Goal: Navigation & Orientation: Find specific page/section

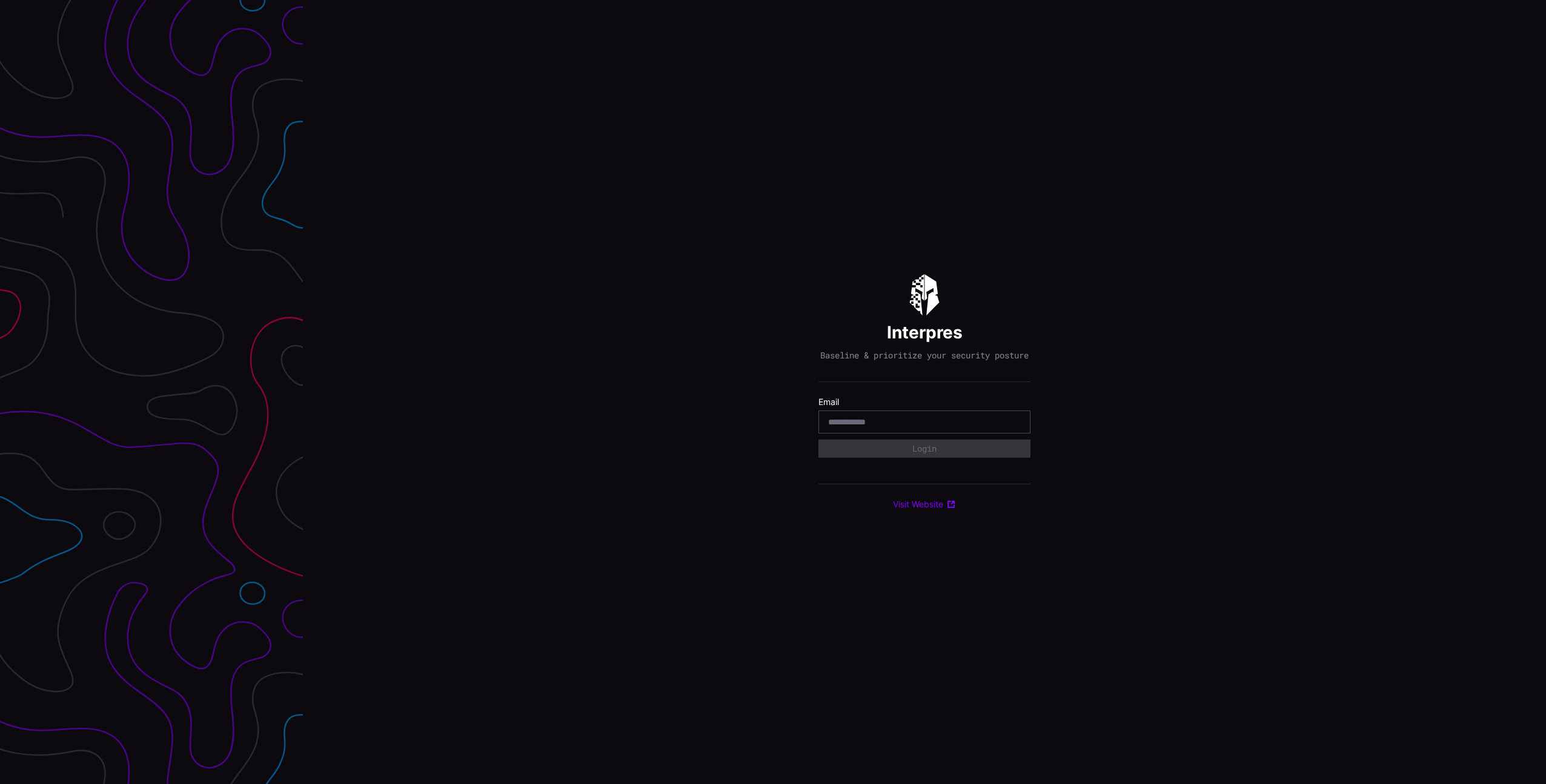
click at [1545, 428] on com-1password-button at bounding box center [1546, 392] width 0 height 784
click at [1545, 429] on com-1password-button at bounding box center [1546, 392] width 0 height 784
type input "**********"
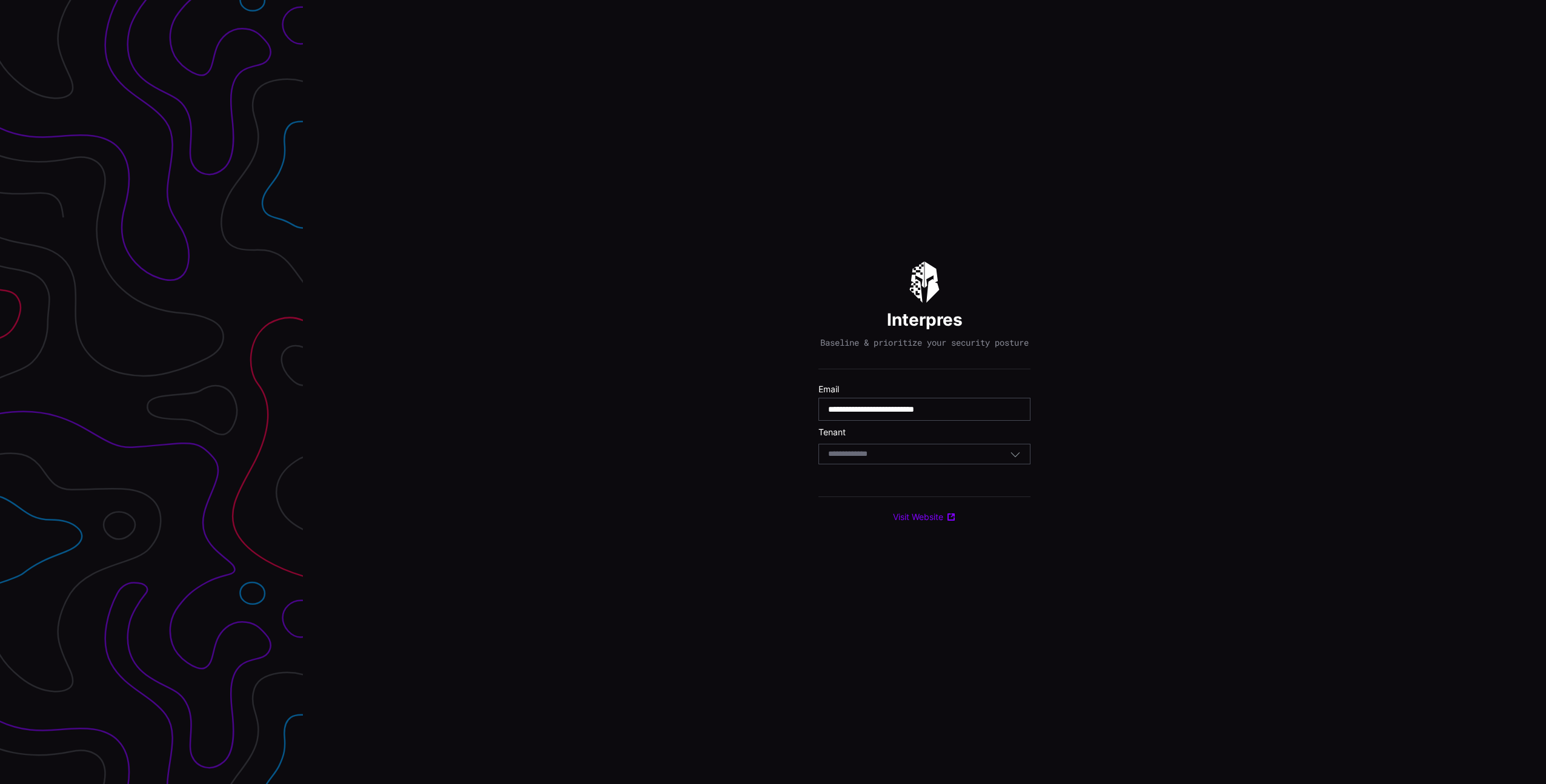
click at [925, 455] on div "Select Tenant" at bounding box center [918, 454] width 181 height 11
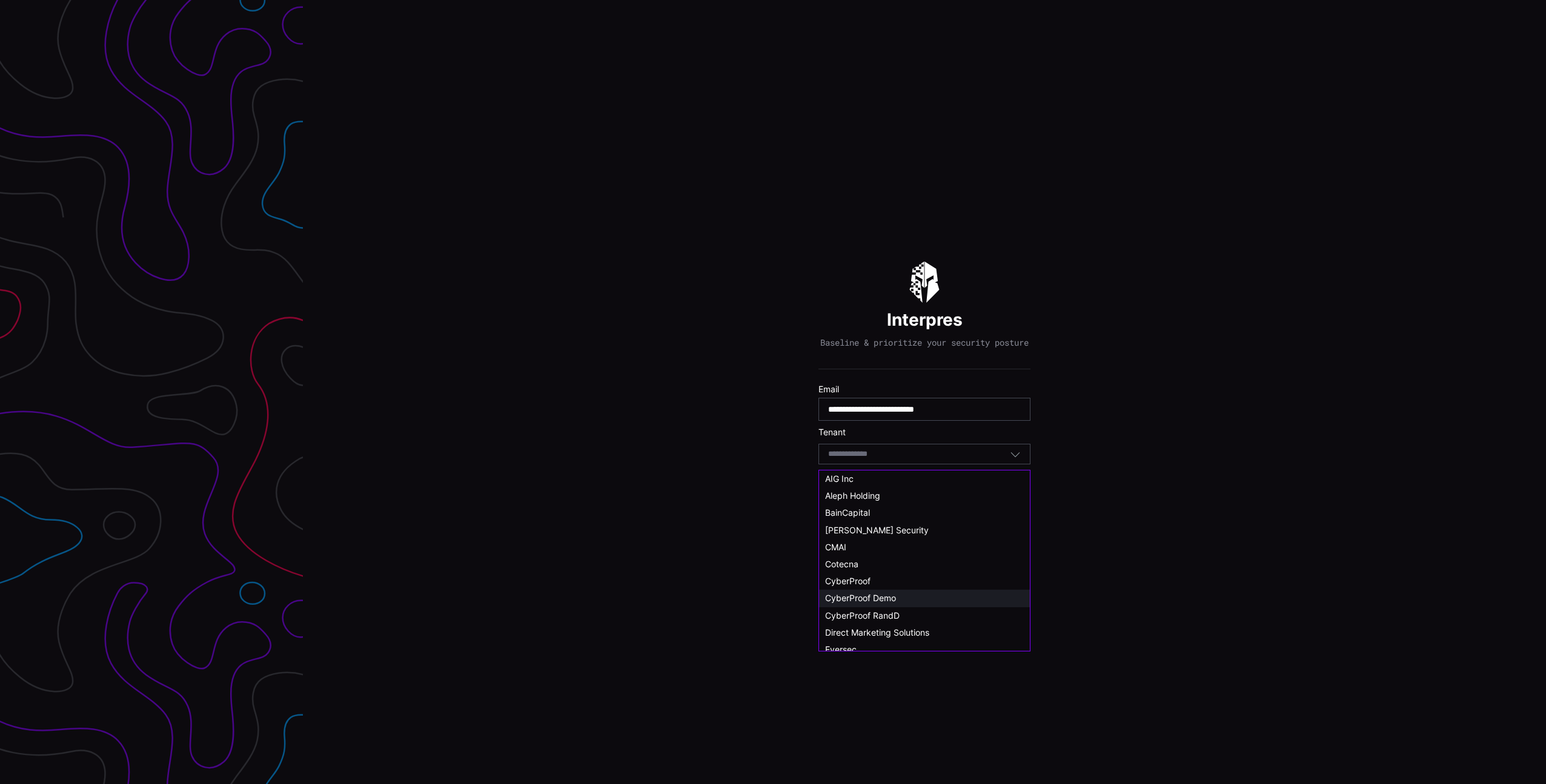
click at [896, 596] on span "CyberProof Demo" at bounding box center [860, 598] width 71 height 10
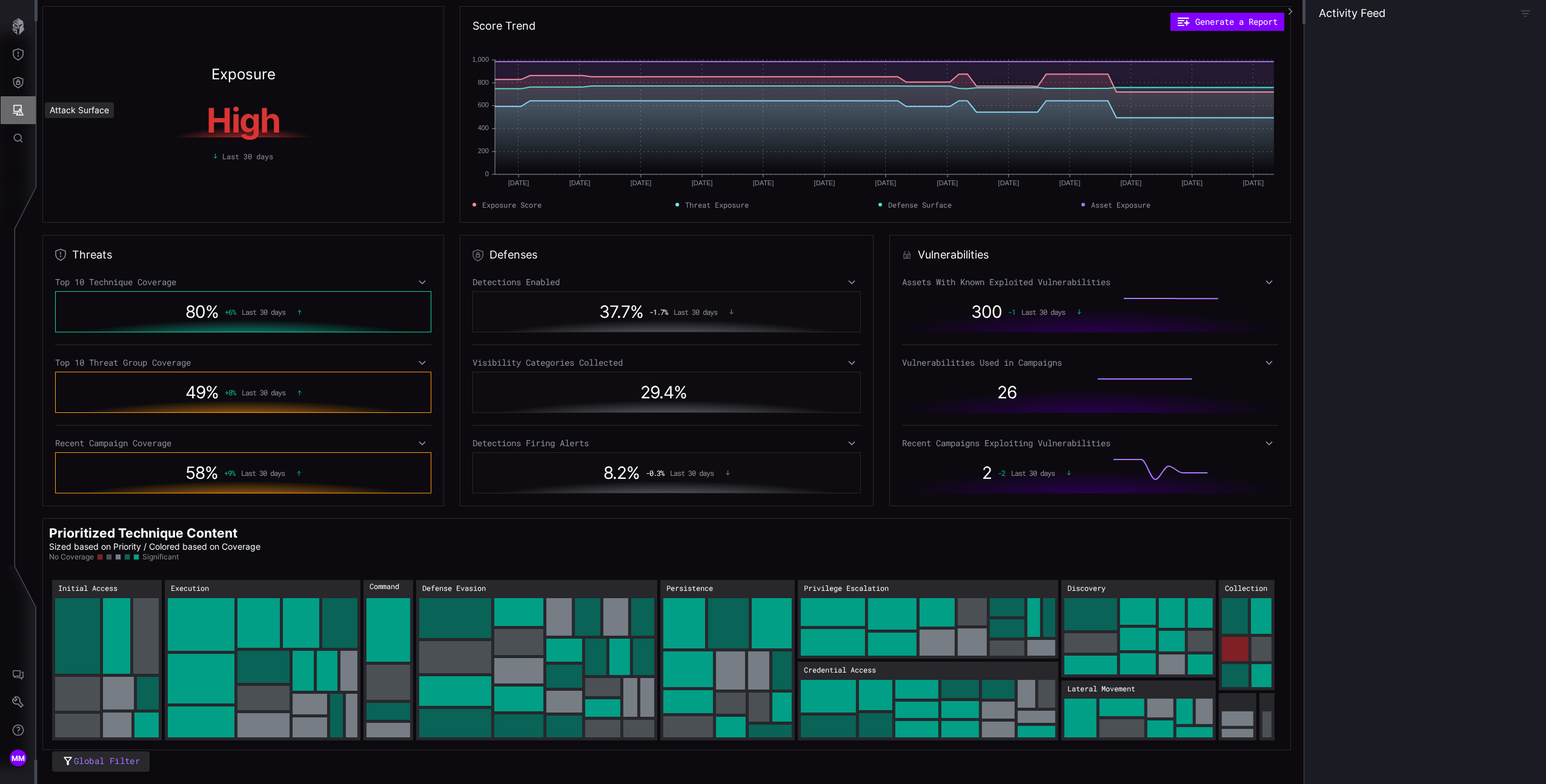
click at [26, 115] on button "Attack Surface" at bounding box center [19, 110] width 35 height 28
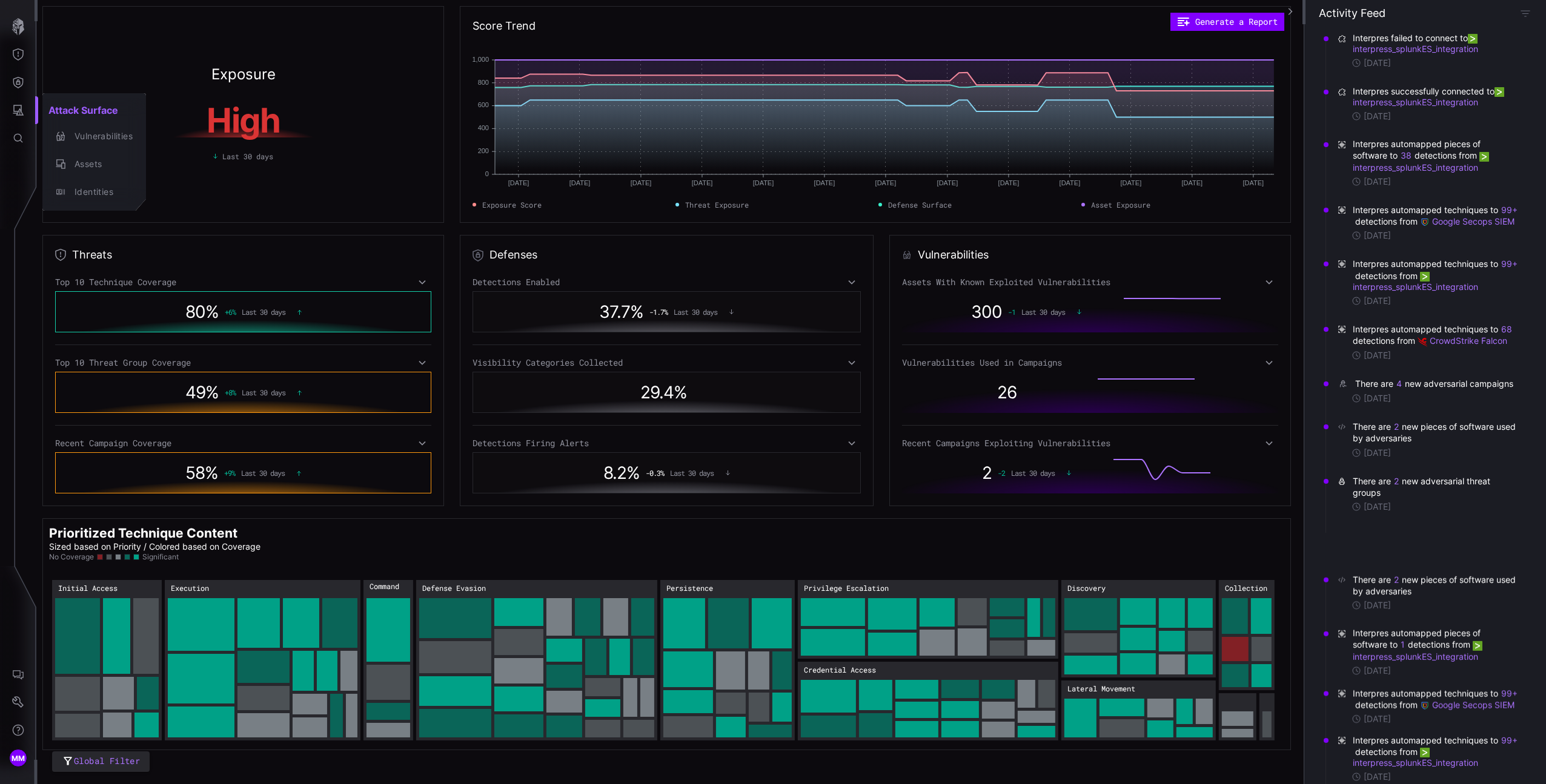
drag, startPoint x: 30, startPoint y: 712, endPoint x: 19, endPoint y: 701, distance: 15.6
click at [30, 712] on div at bounding box center [773, 392] width 1546 height 784
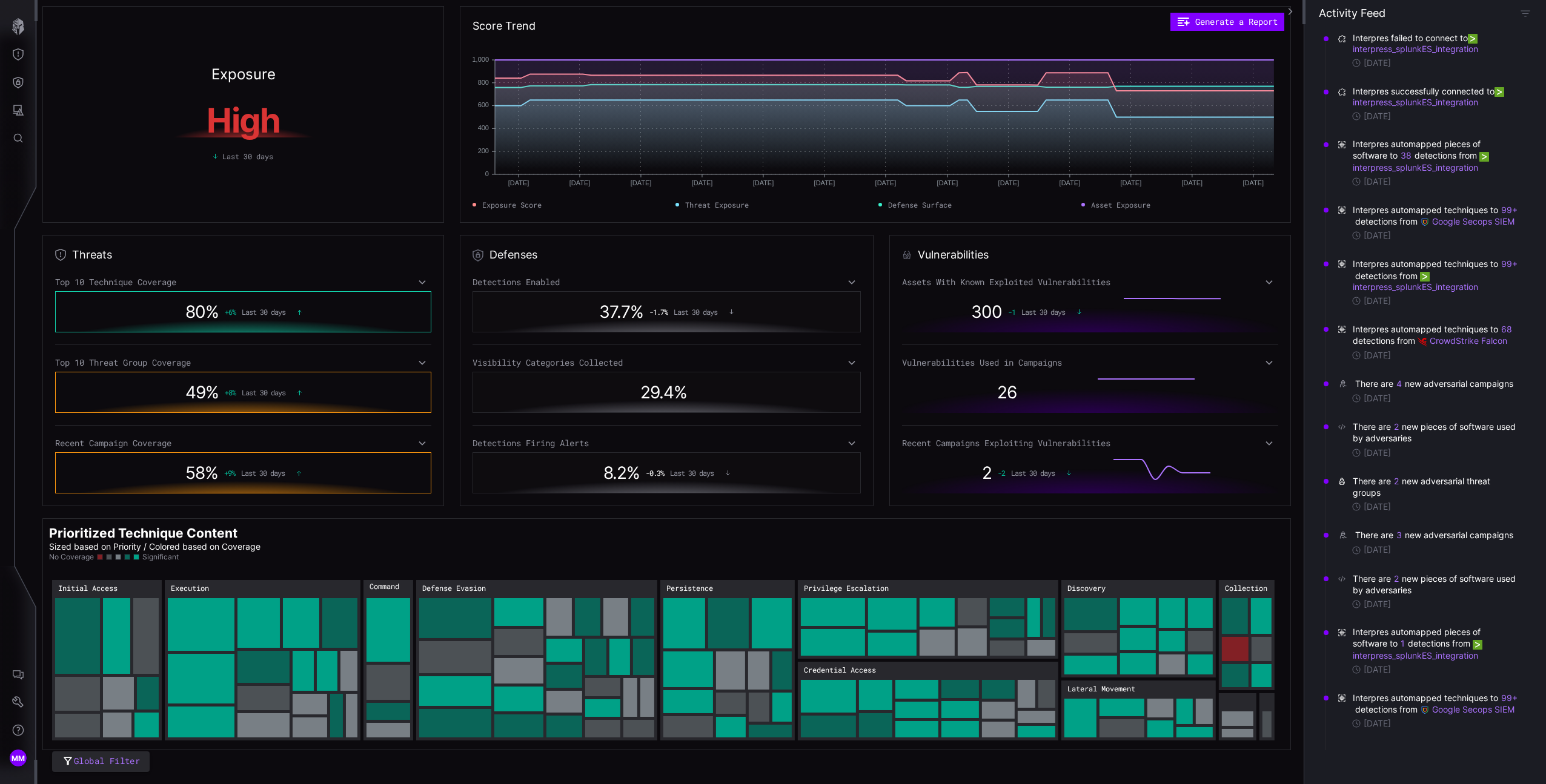
click at [15, 695] on div "Attack Surface Vulnerabilities Assets Identities" at bounding box center [775, 392] width 1542 height 784
click at [20, 697] on icon "Settings" at bounding box center [18, 702] width 12 height 12
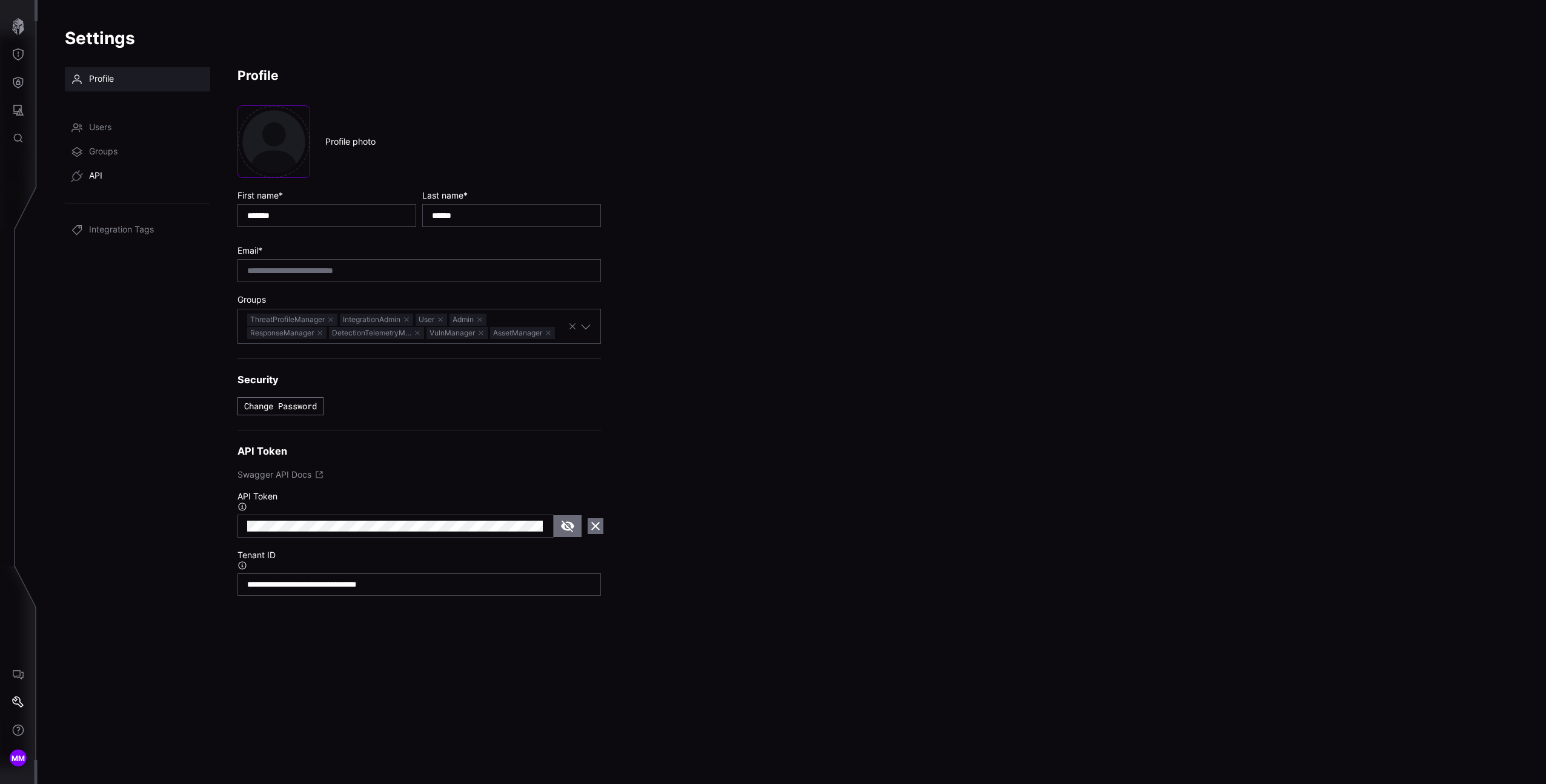
click at [87, 174] on link "API" at bounding box center [137, 176] width 145 height 24
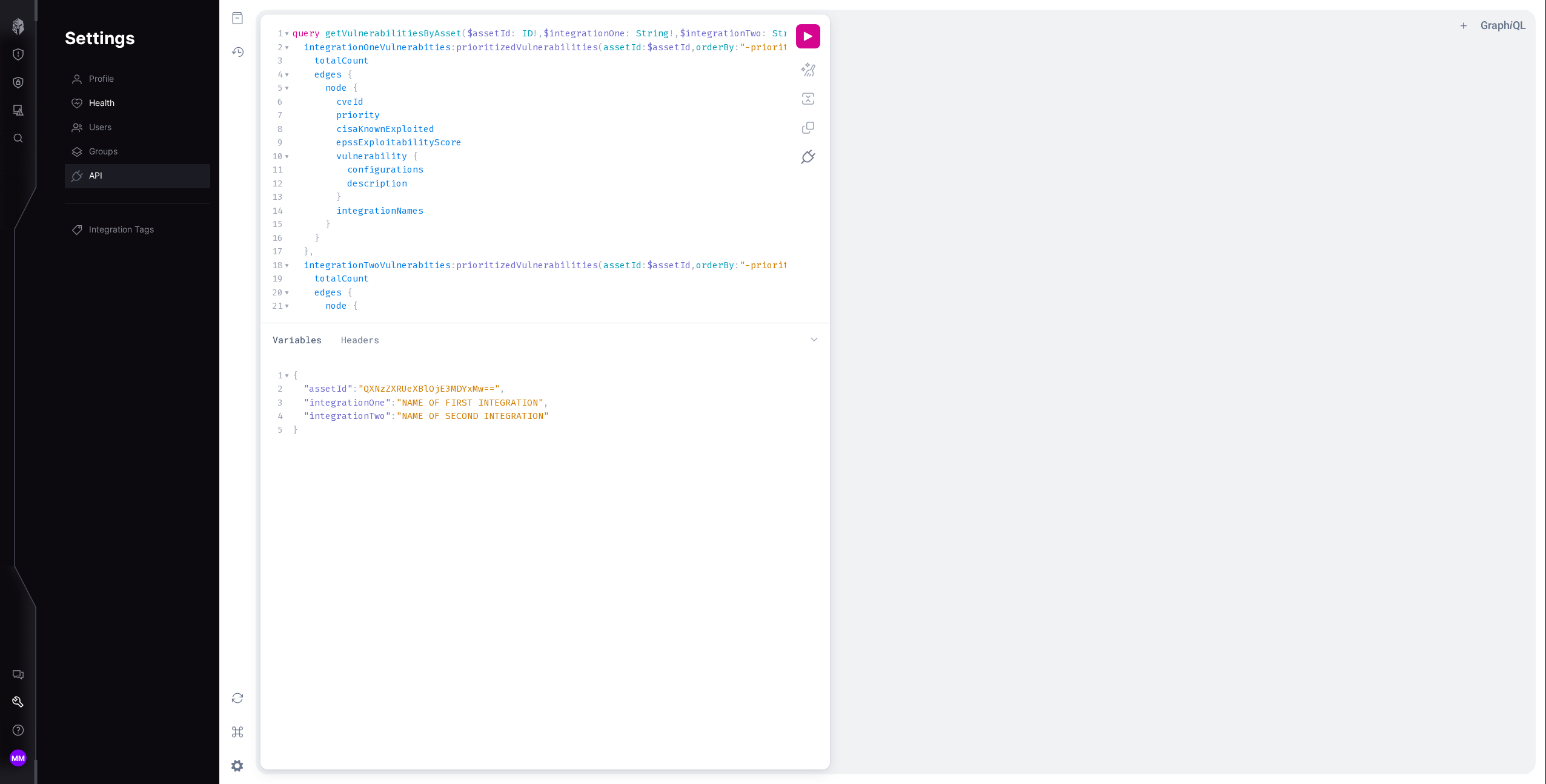
click at [117, 99] on link "Health" at bounding box center [137, 103] width 145 height 24
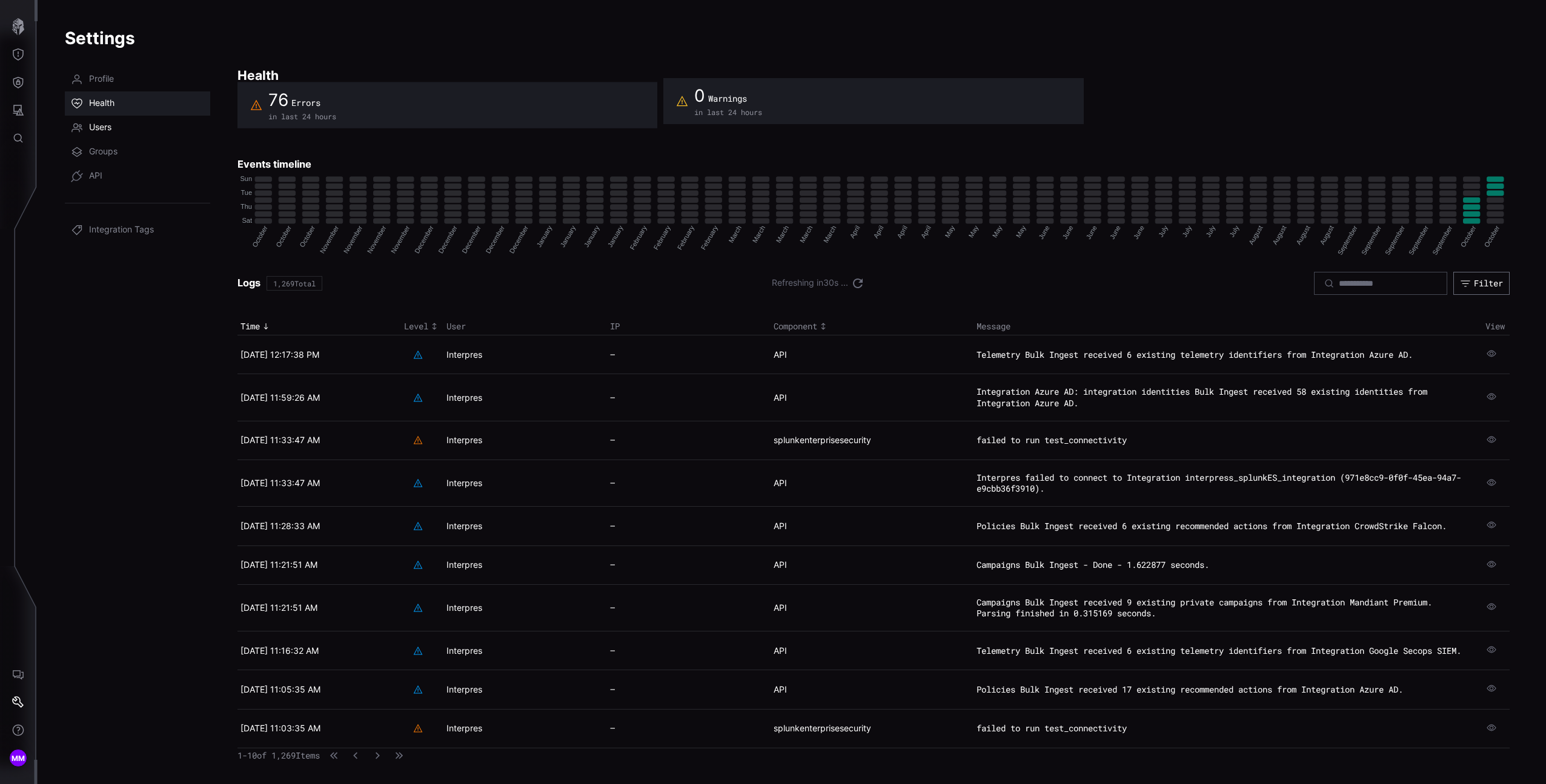
click at [105, 134] on span "Users" at bounding box center [100, 127] width 23 height 12
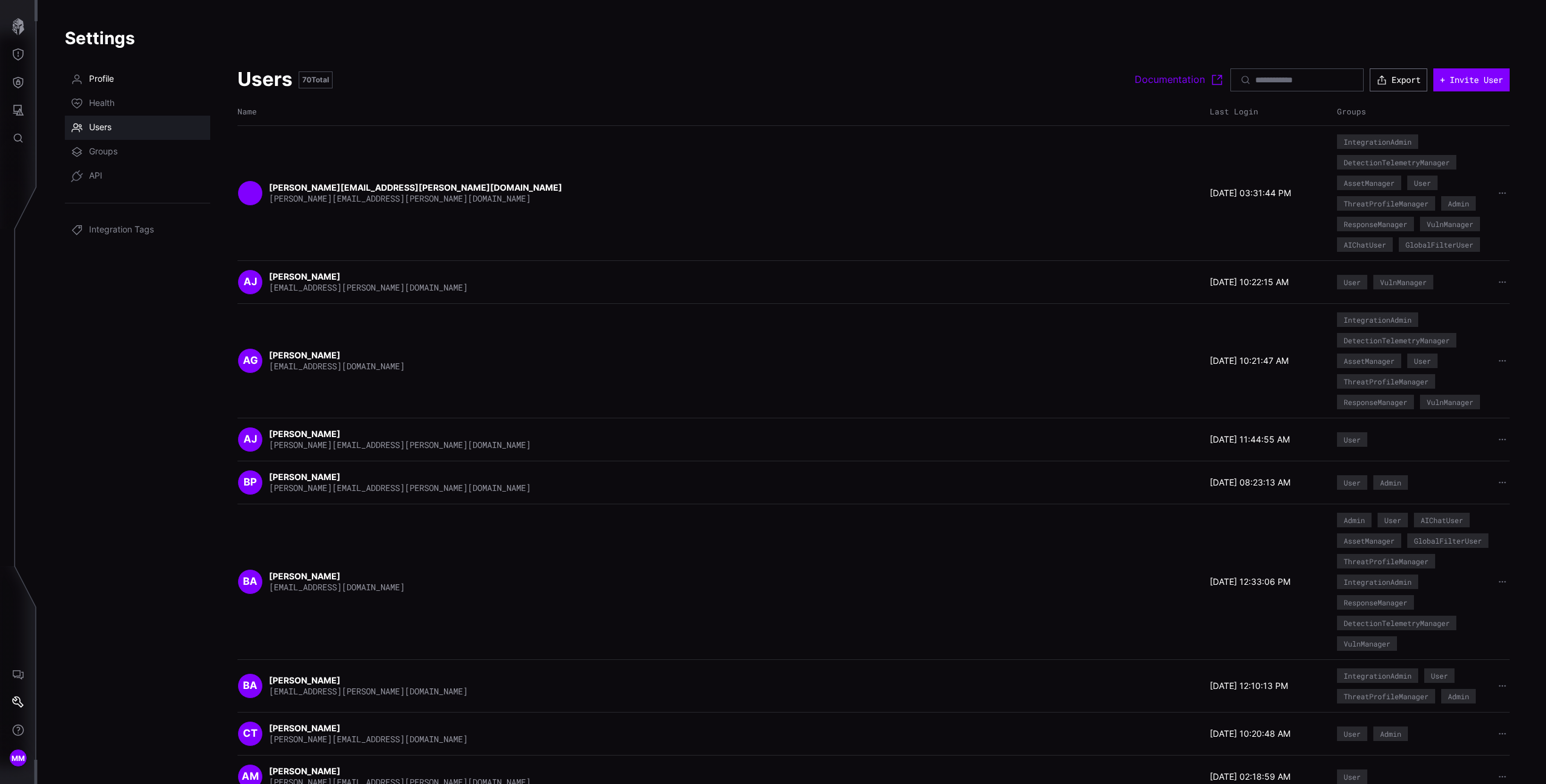
click at [95, 77] on span "Profile" at bounding box center [101, 79] width 24 height 12
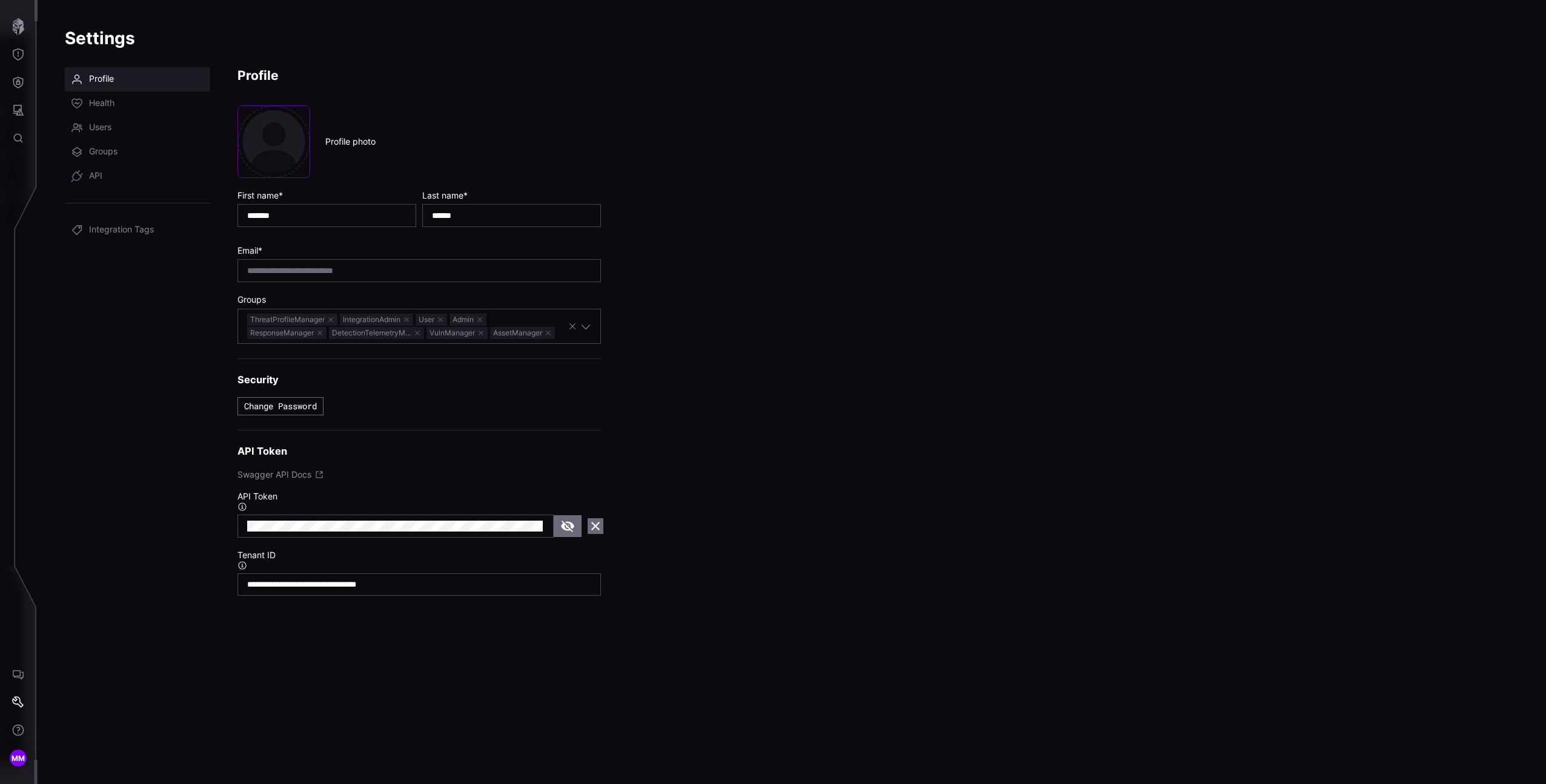
click at [315, 475] on icon at bounding box center [319, 474] width 9 height 9
click at [130, 169] on link "API" at bounding box center [137, 176] width 145 height 24
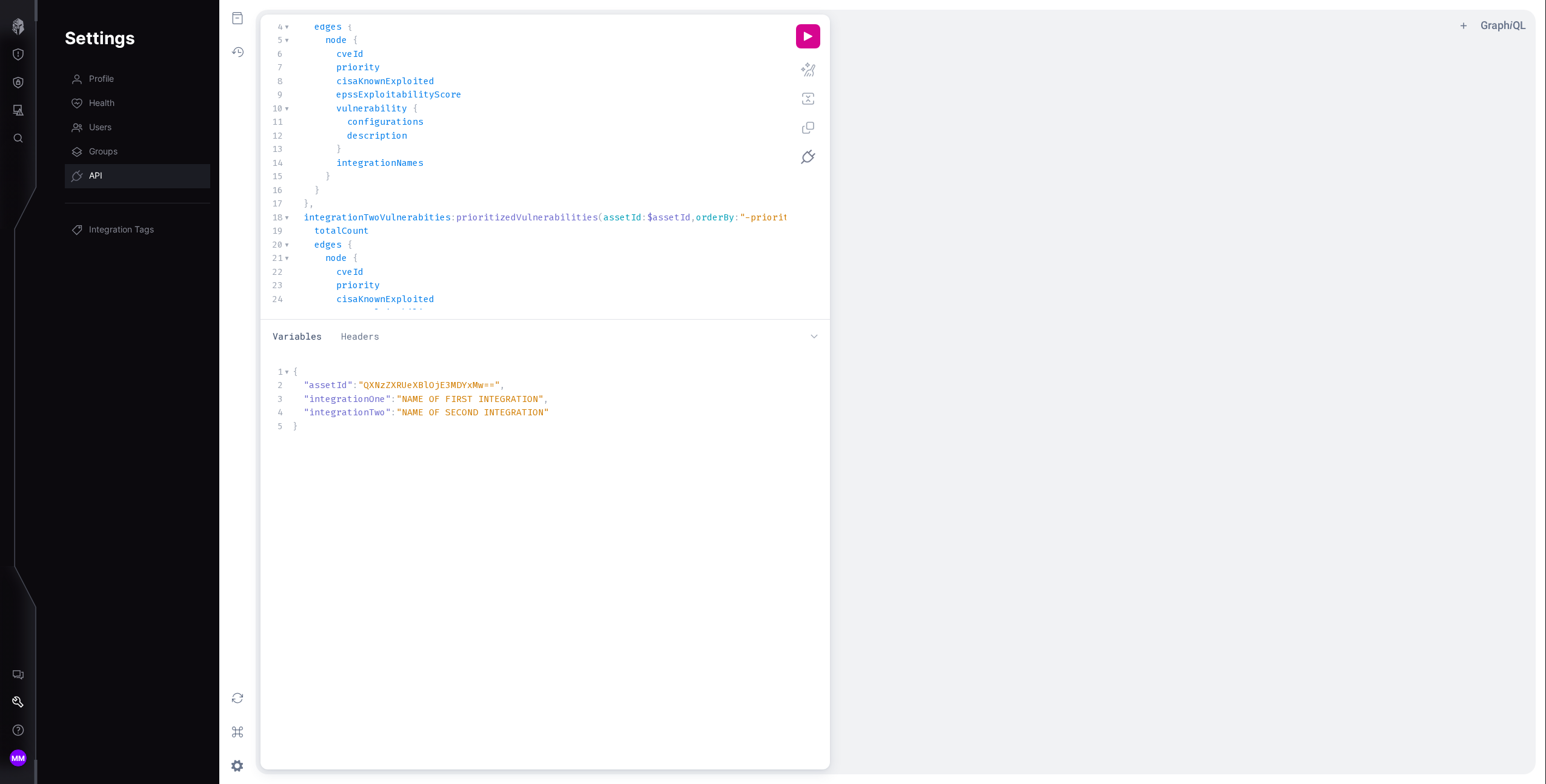
scroll to position [1, 0]
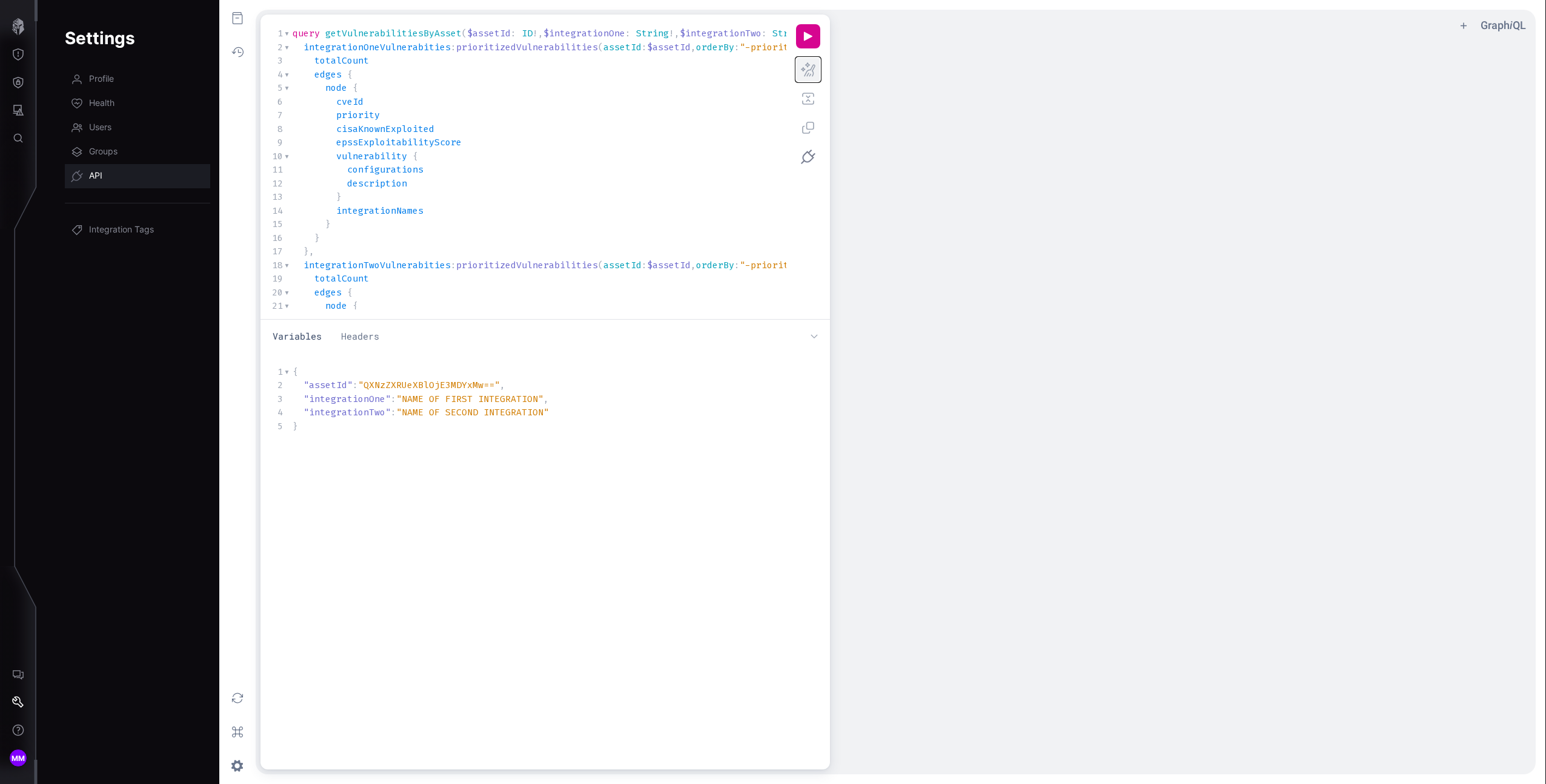
click at [811, 73] on button "h ee icon" at bounding box center [808, 69] width 24 height 24
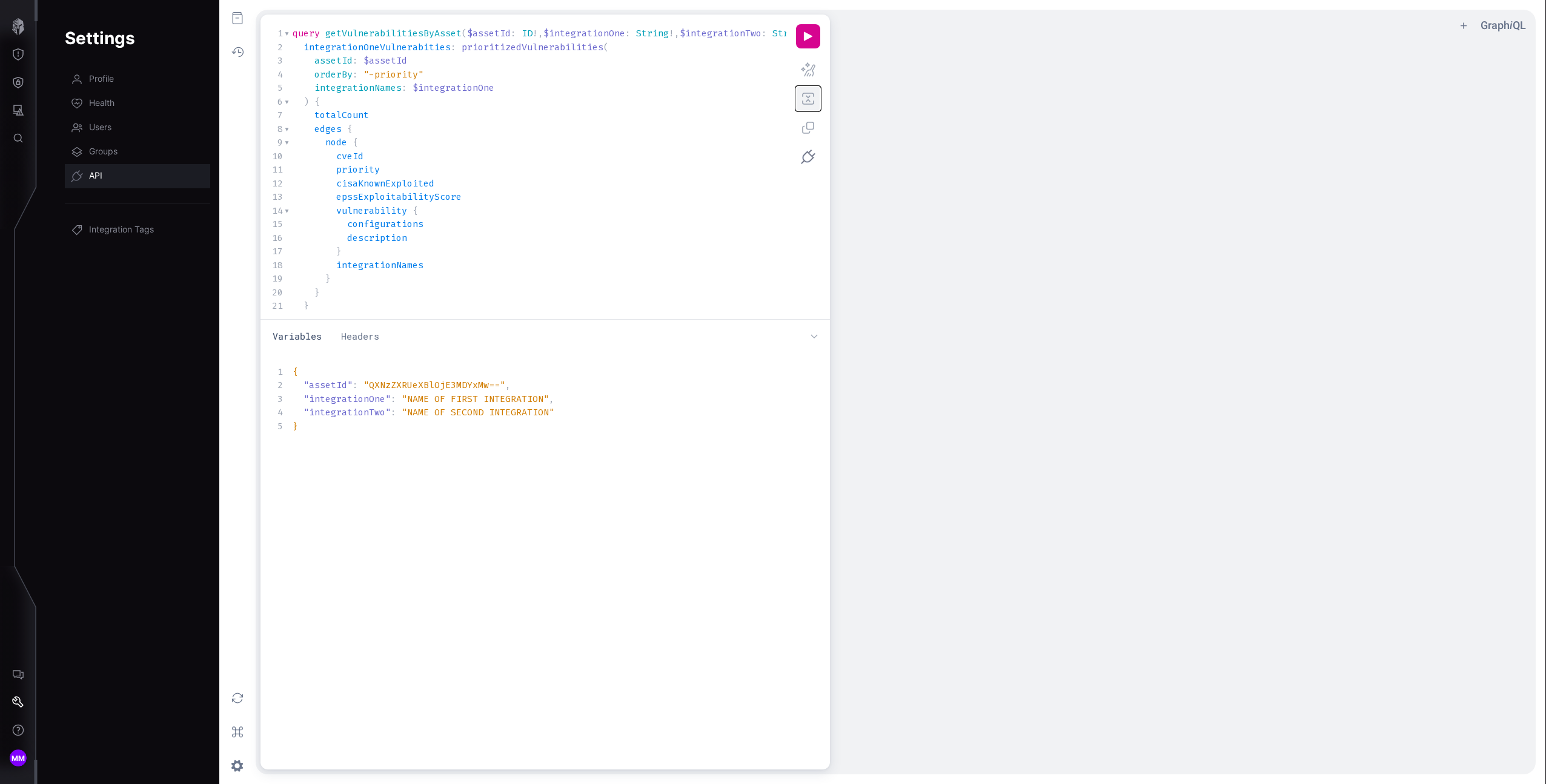
click at [809, 94] on button "q ee icon" at bounding box center [808, 99] width 24 height 24
click at [813, 124] on button "a ee icon" at bounding box center [808, 127] width 24 height 24
click at [803, 106] on button "q ee icon" at bounding box center [808, 99] width 24 height 24
click at [801, 85] on div "u ee icon h ee icon q ee icon a ee icon" at bounding box center [808, 167] width 24 height 285
click at [801, 72] on button "h ee icon" at bounding box center [808, 69] width 24 height 24
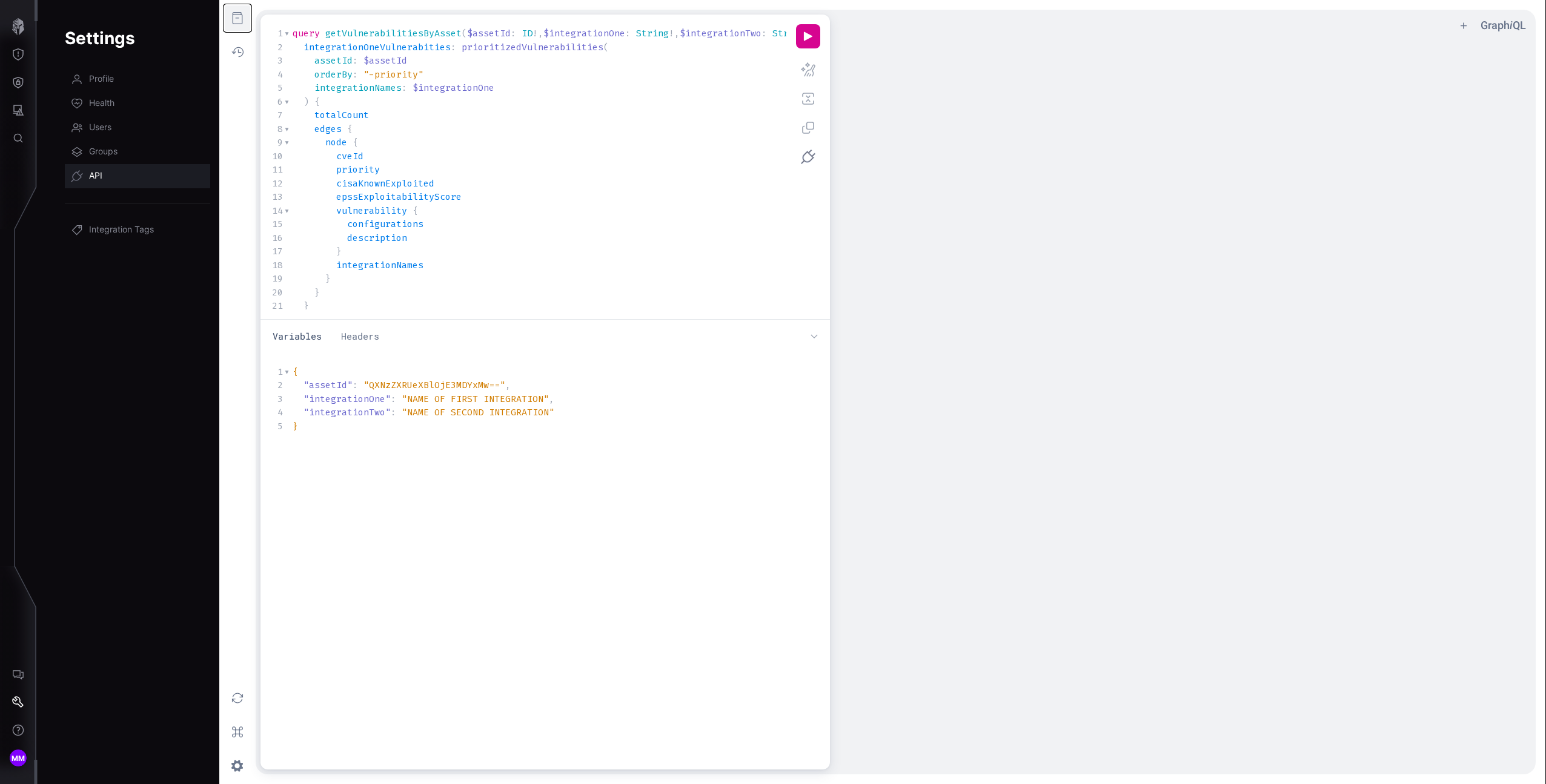
click at [243, 14] on button "f ee icon" at bounding box center [238, 19] width 27 height 27
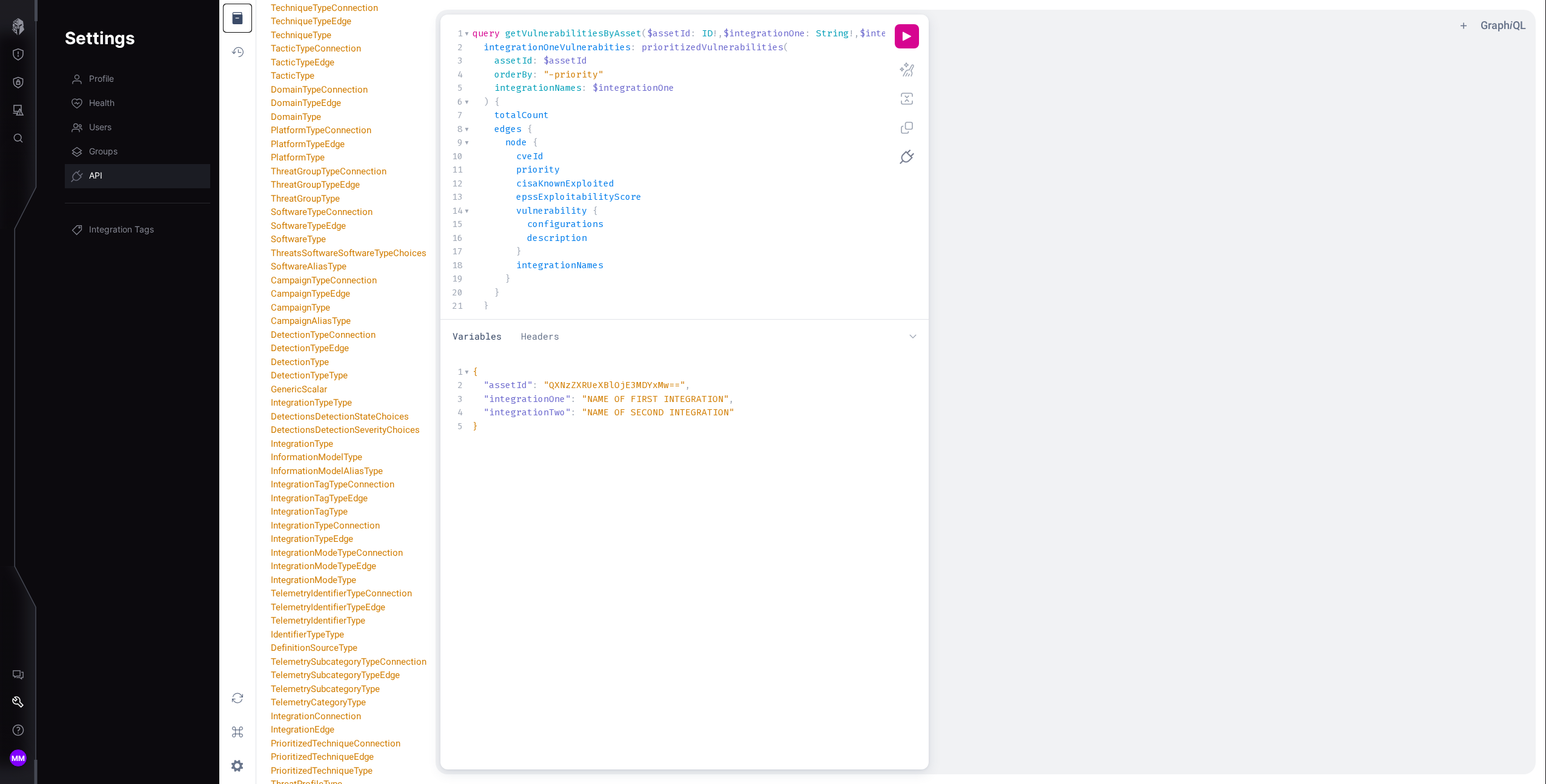
scroll to position [0, 0]
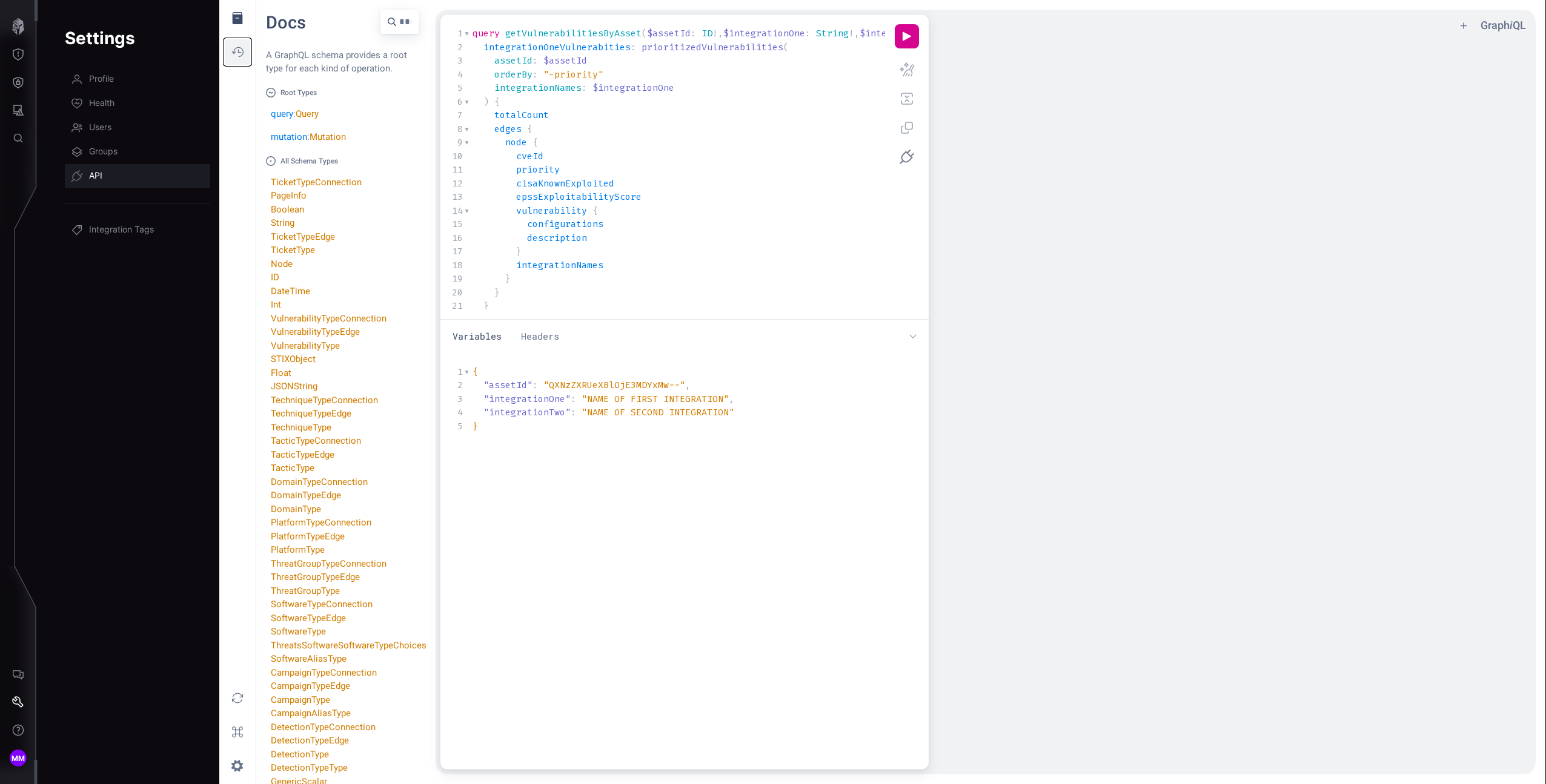
click at [231, 51] on button "o ee icon" at bounding box center [238, 52] width 27 height 27
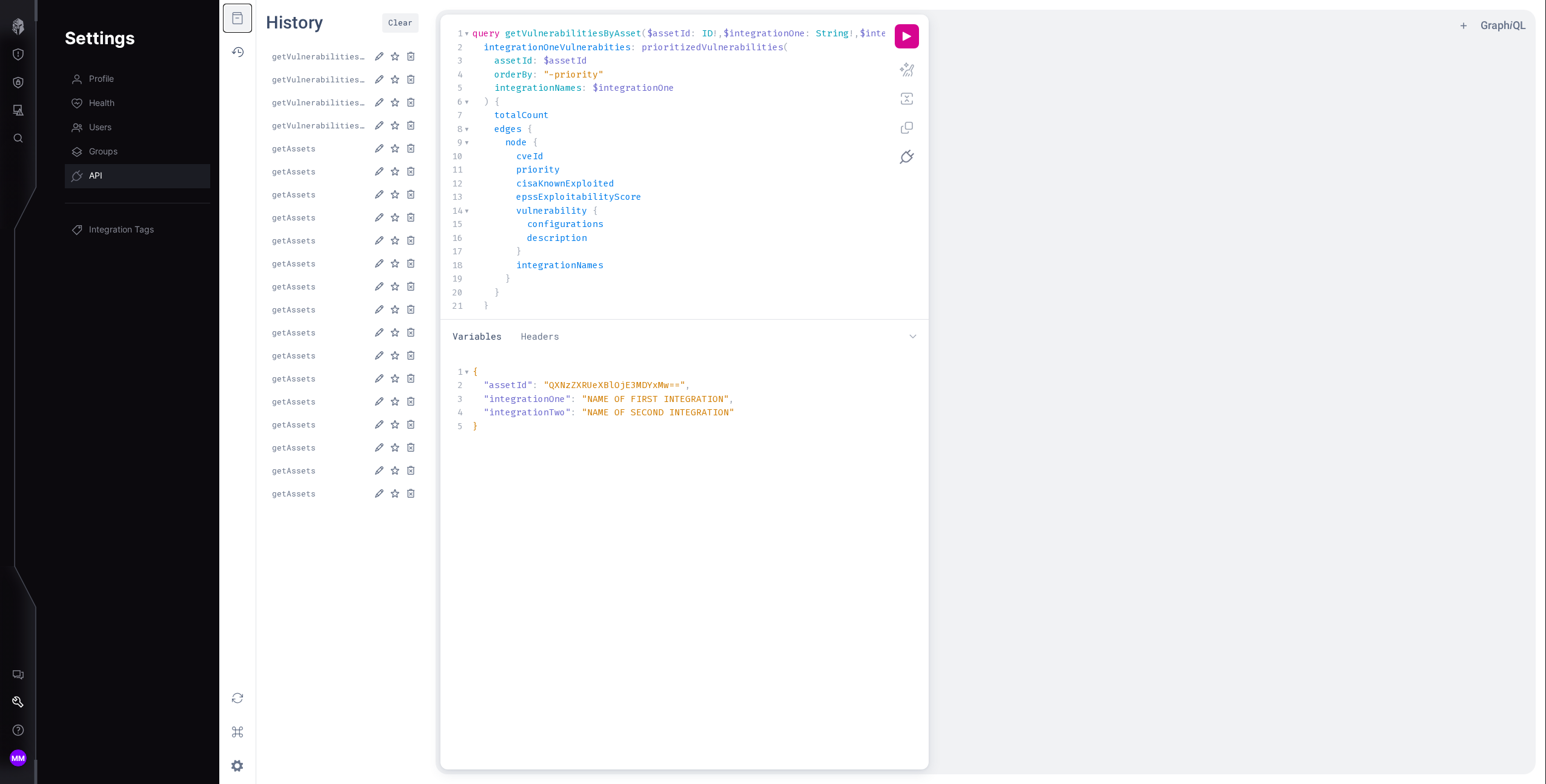
click at [240, 24] on button "f ee icon" at bounding box center [238, 19] width 27 height 27
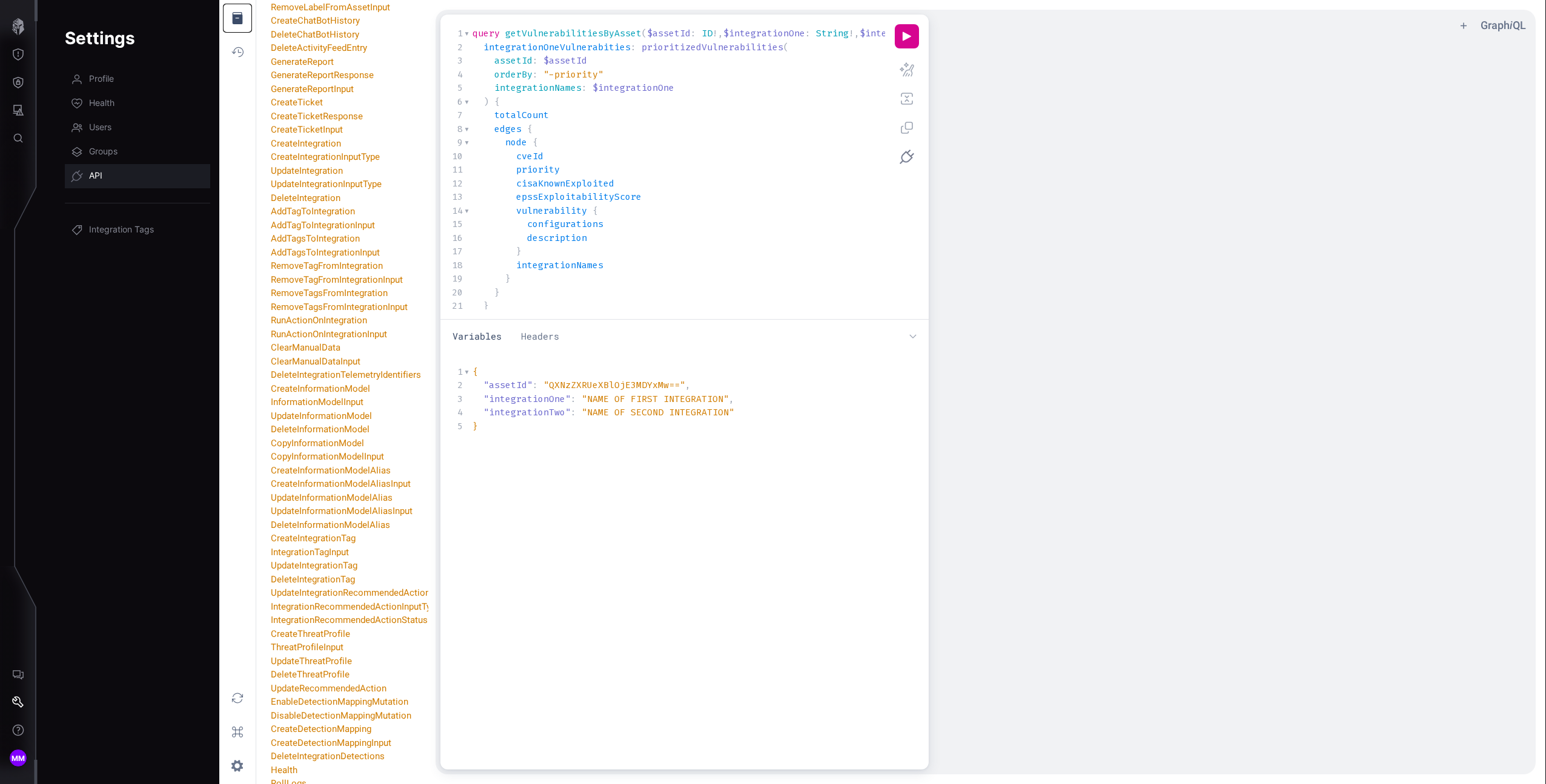
scroll to position [3879, 0]
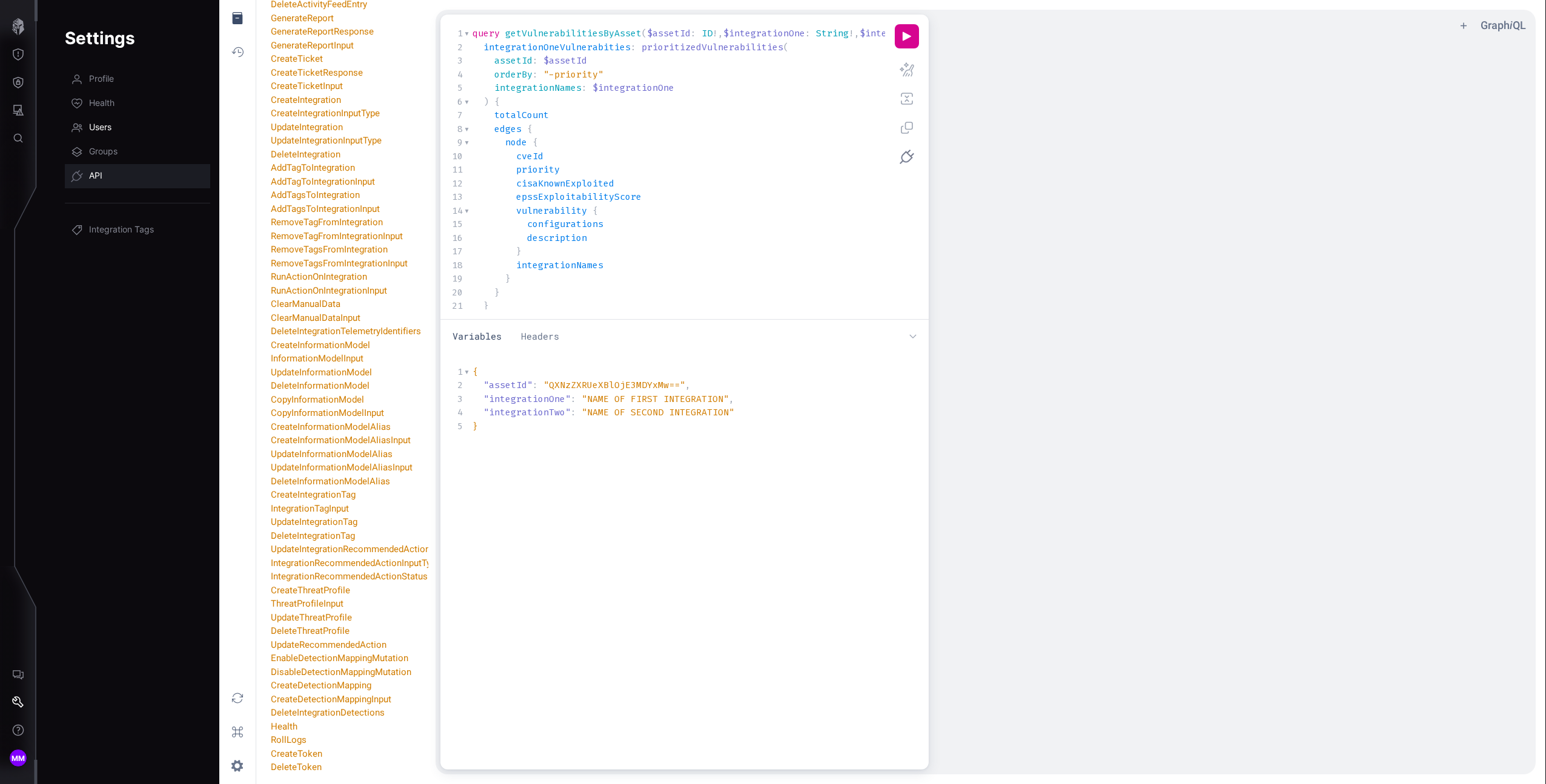
click at [104, 120] on link "Users" at bounding box center [137, 127] width 145 height 24
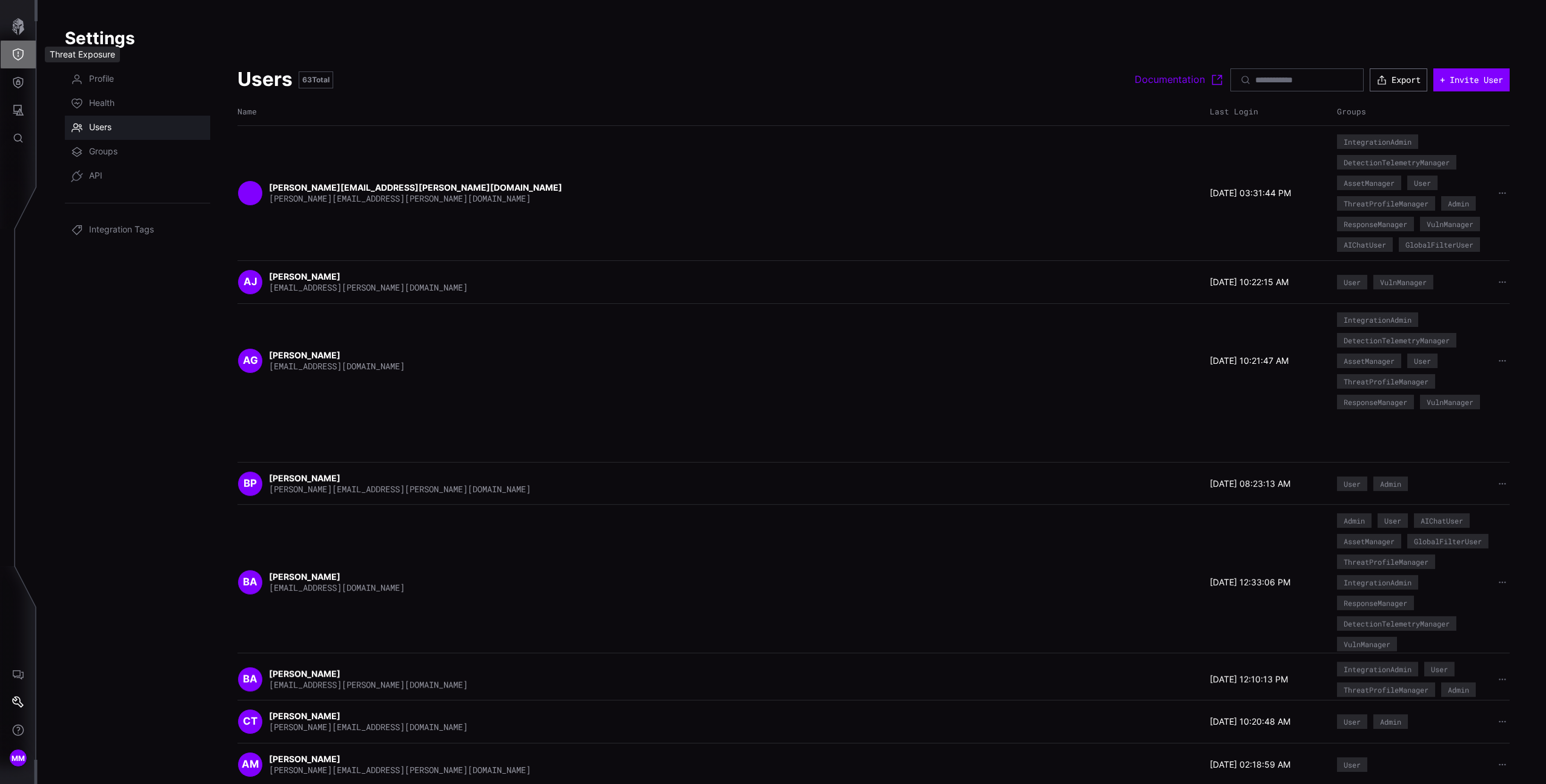
click at [29, 55] on button "Threat Exposure" at bounding box center [19, 54] width 35 height 28
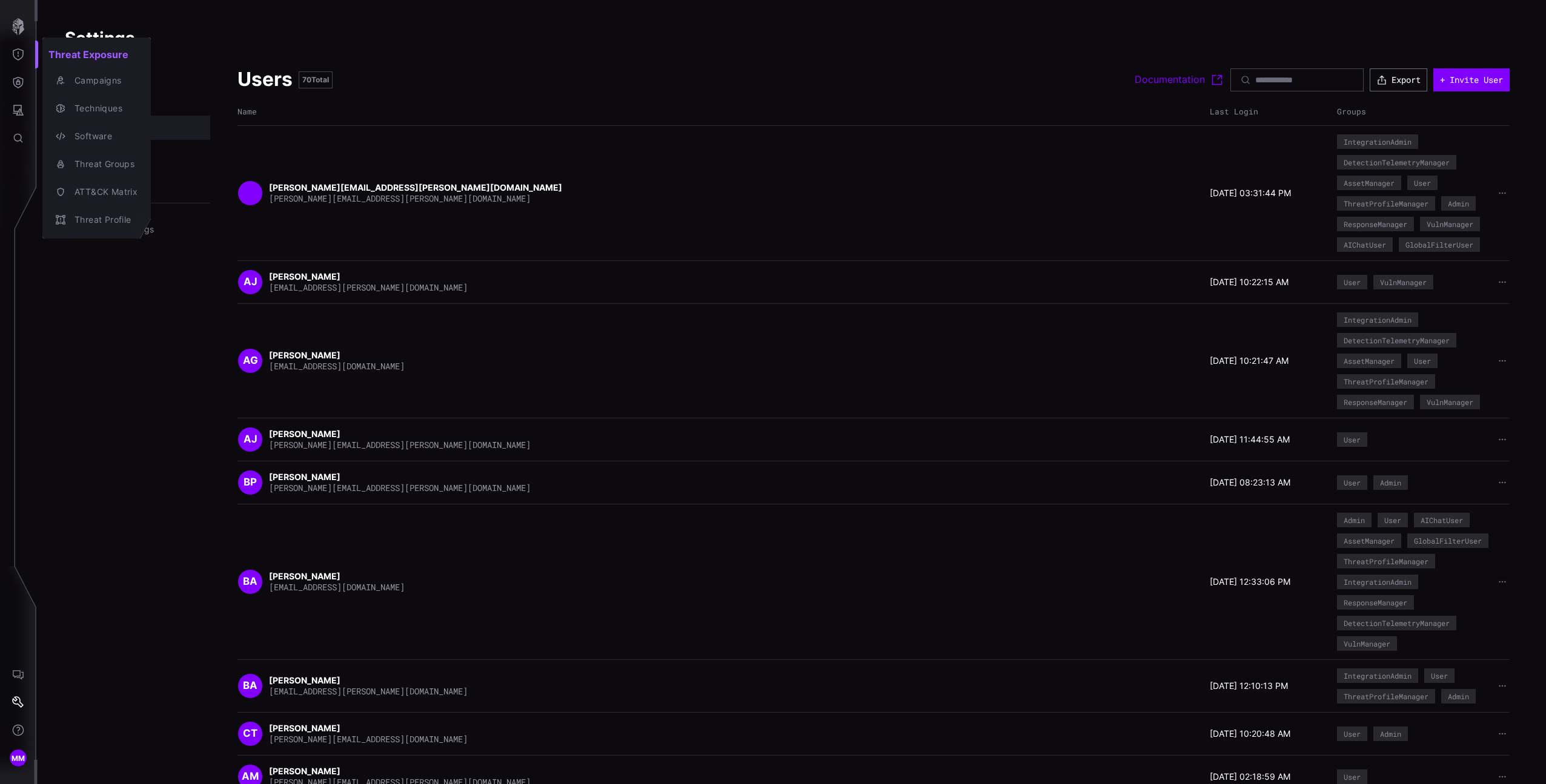
click at [49, 64] on h2 "Threat Exposure" at bounding box center [96, 54] width 109 height 24
click at [117, 86] on div "Campaigns" at bounding box center [103, 81] width 69 height 15
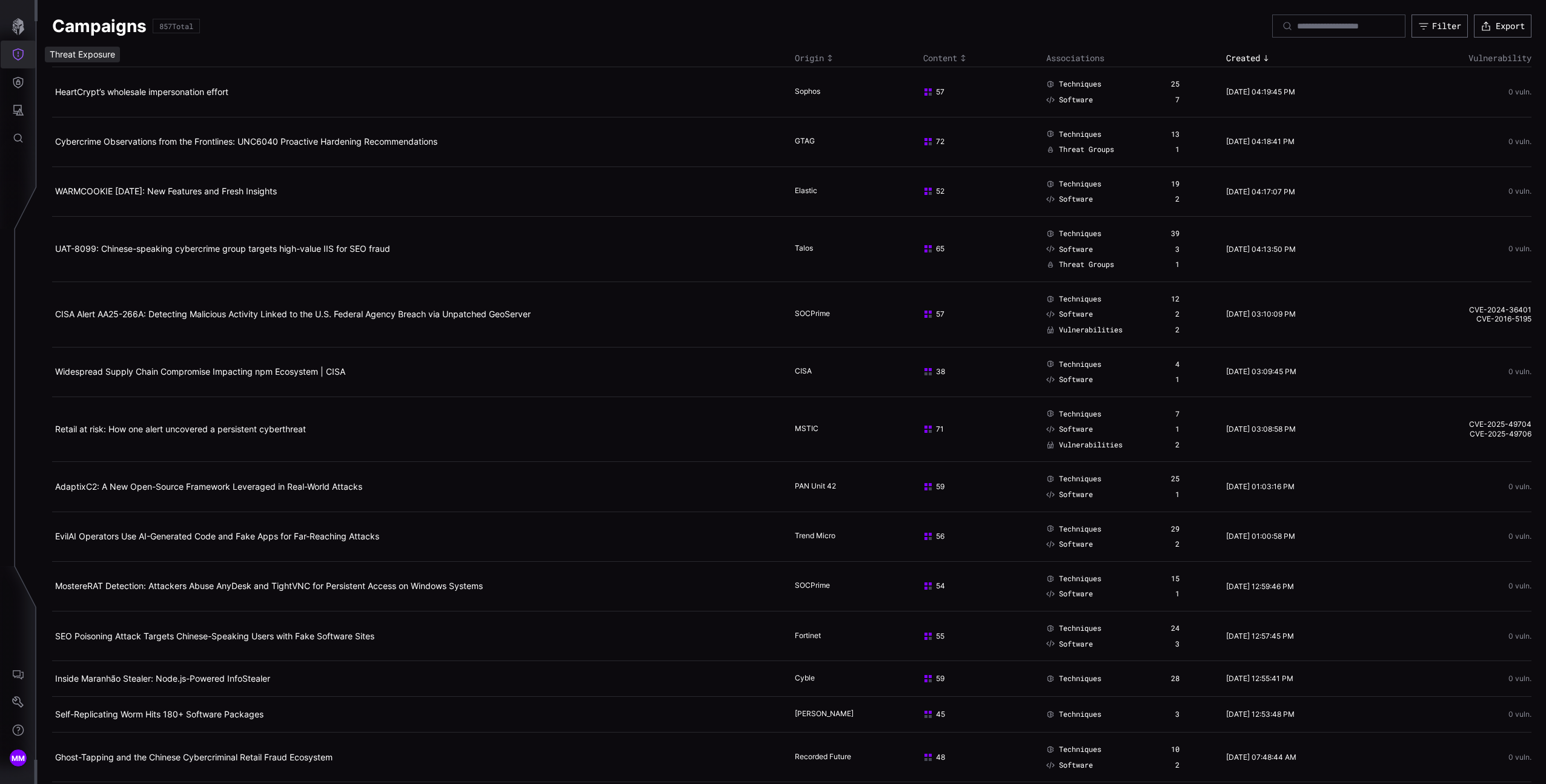
click at [12, 34] on icon "button" at bounding box center [18, 27] width 17 height 17
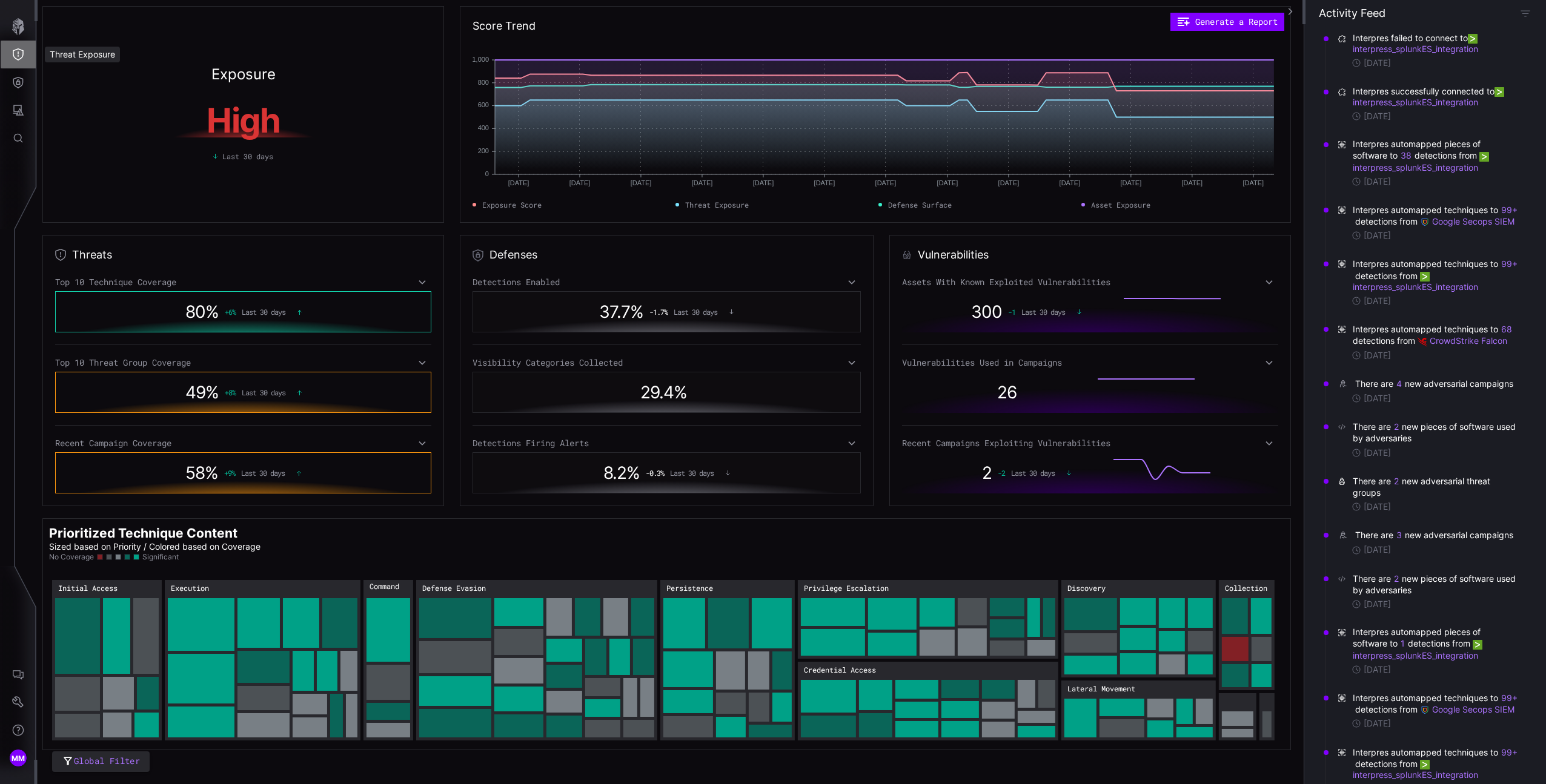
click at [14, 64] on button "Threat Exposure" at bounding box center [19, 54] width 35 height 28
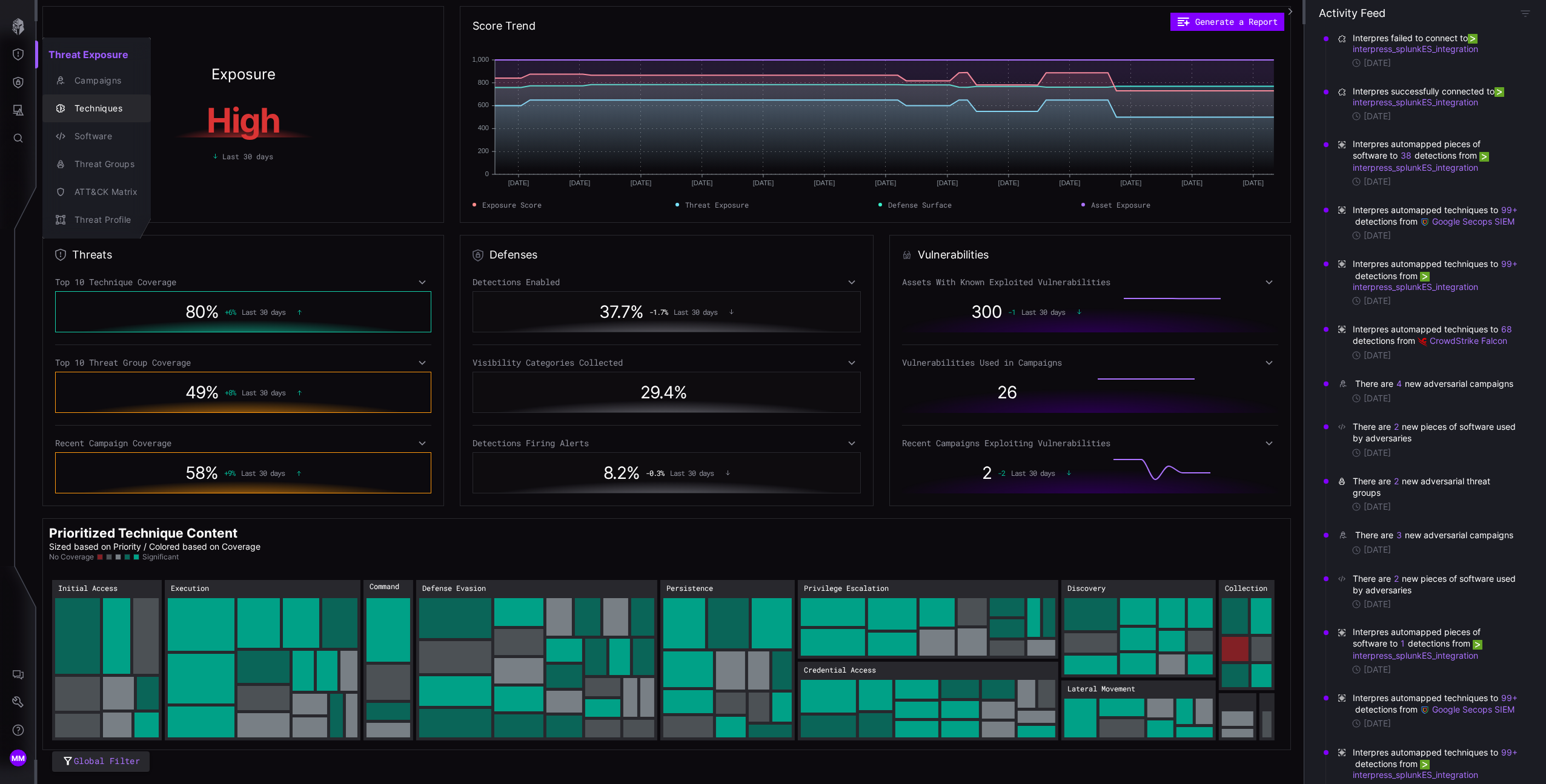
click at [73, 101] on div "Techniques" at bounding box center [103, 109] width 69 height 15
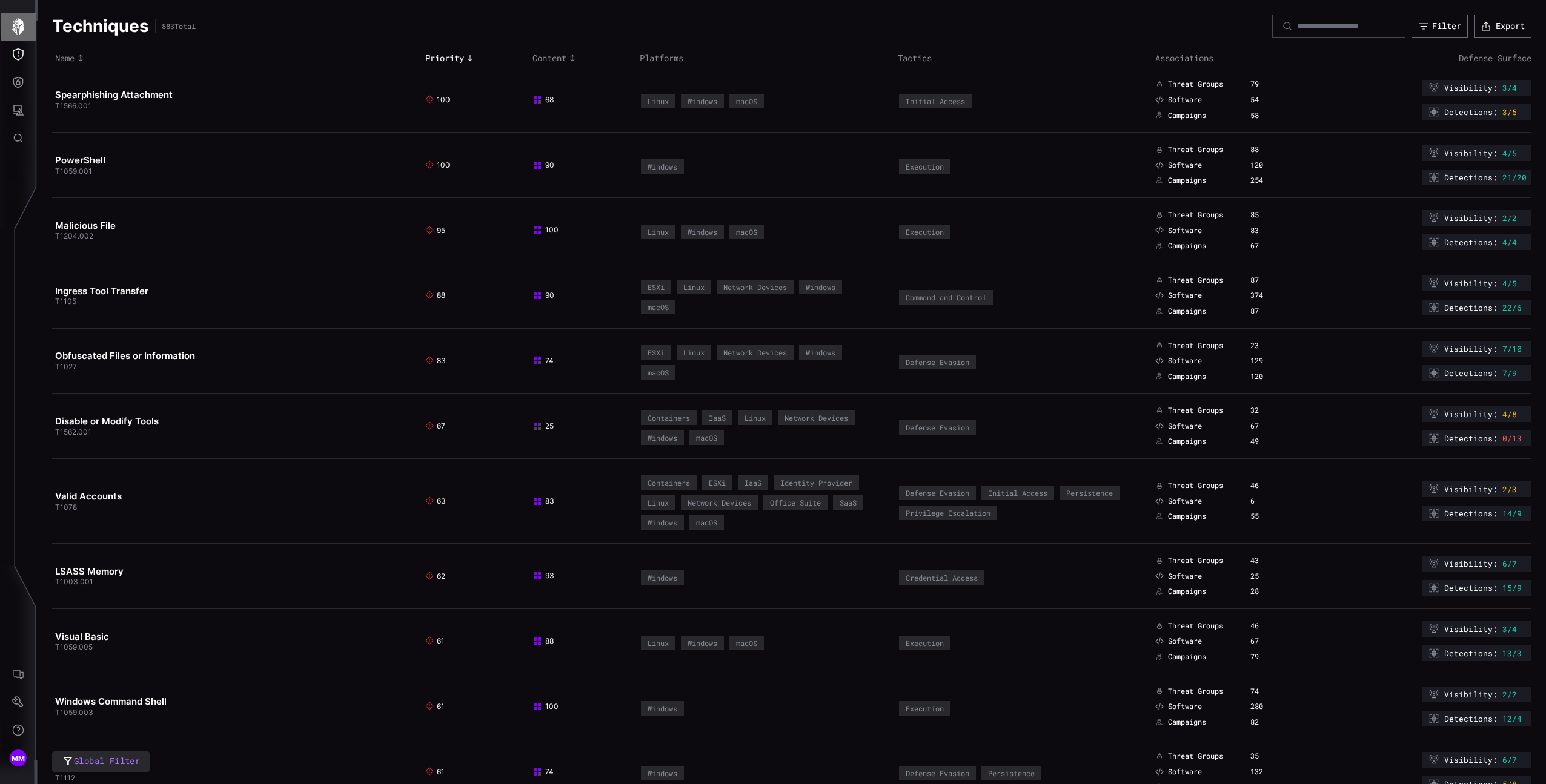
click at [19, 32] on icon "button" at bounding box center [18, 27] width 17 height 17
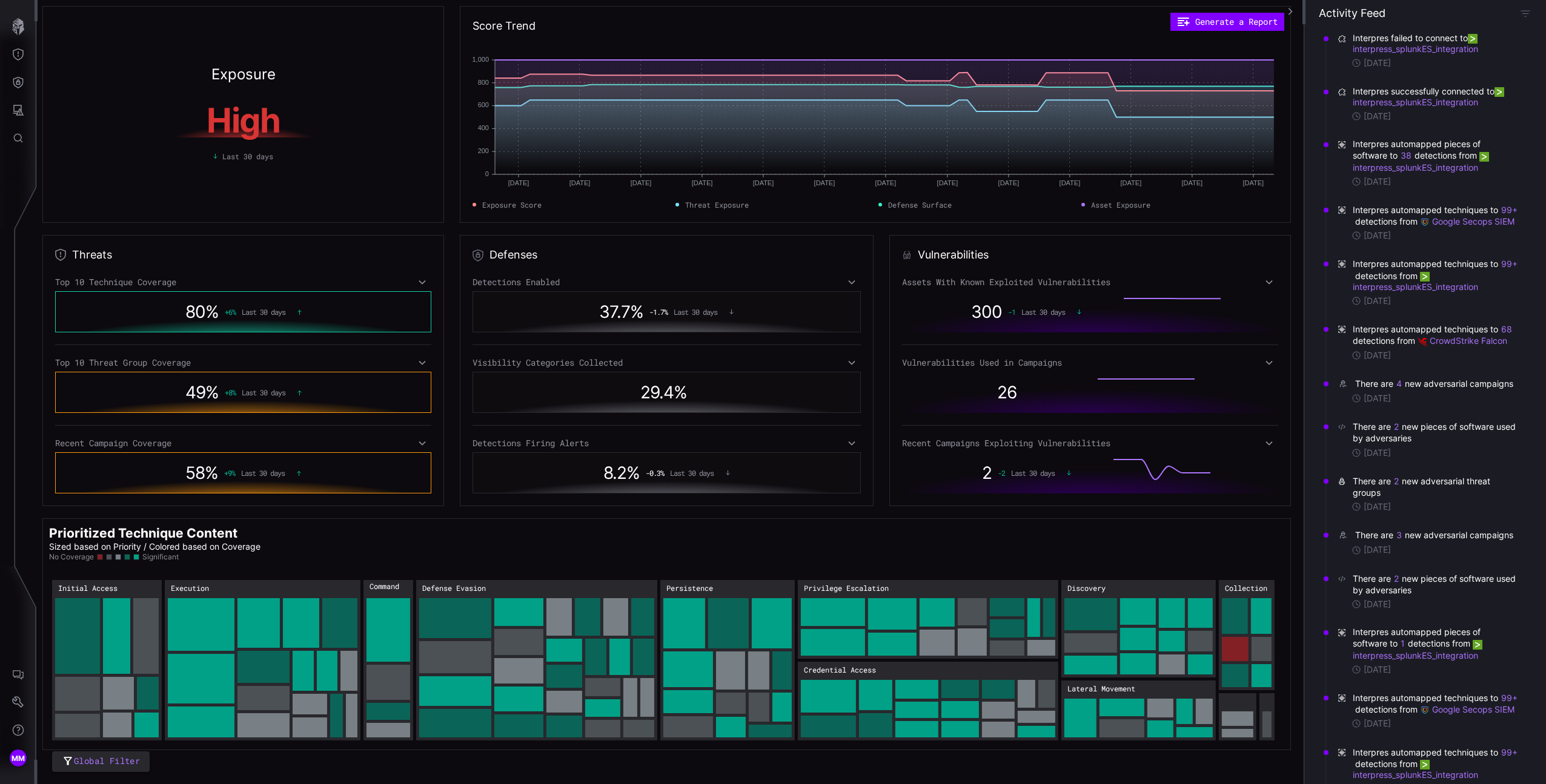
click at [564, 281] on div "Detections Enabled" at bounding box center [666, 282] width 389 height 11
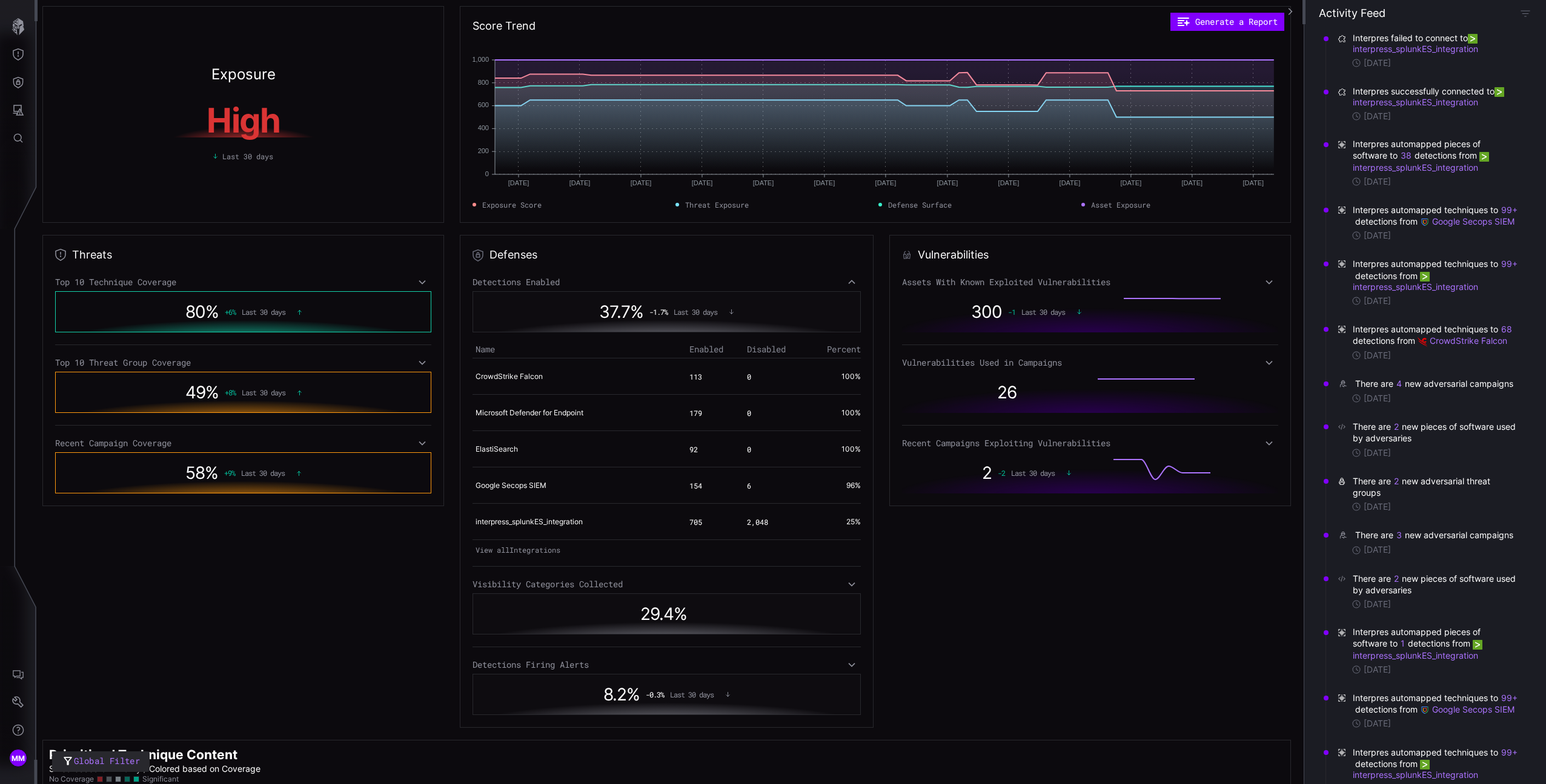
click at [563, 281] on div "Detections Enabled" at bounding box center [666, 282] width 389 height 11
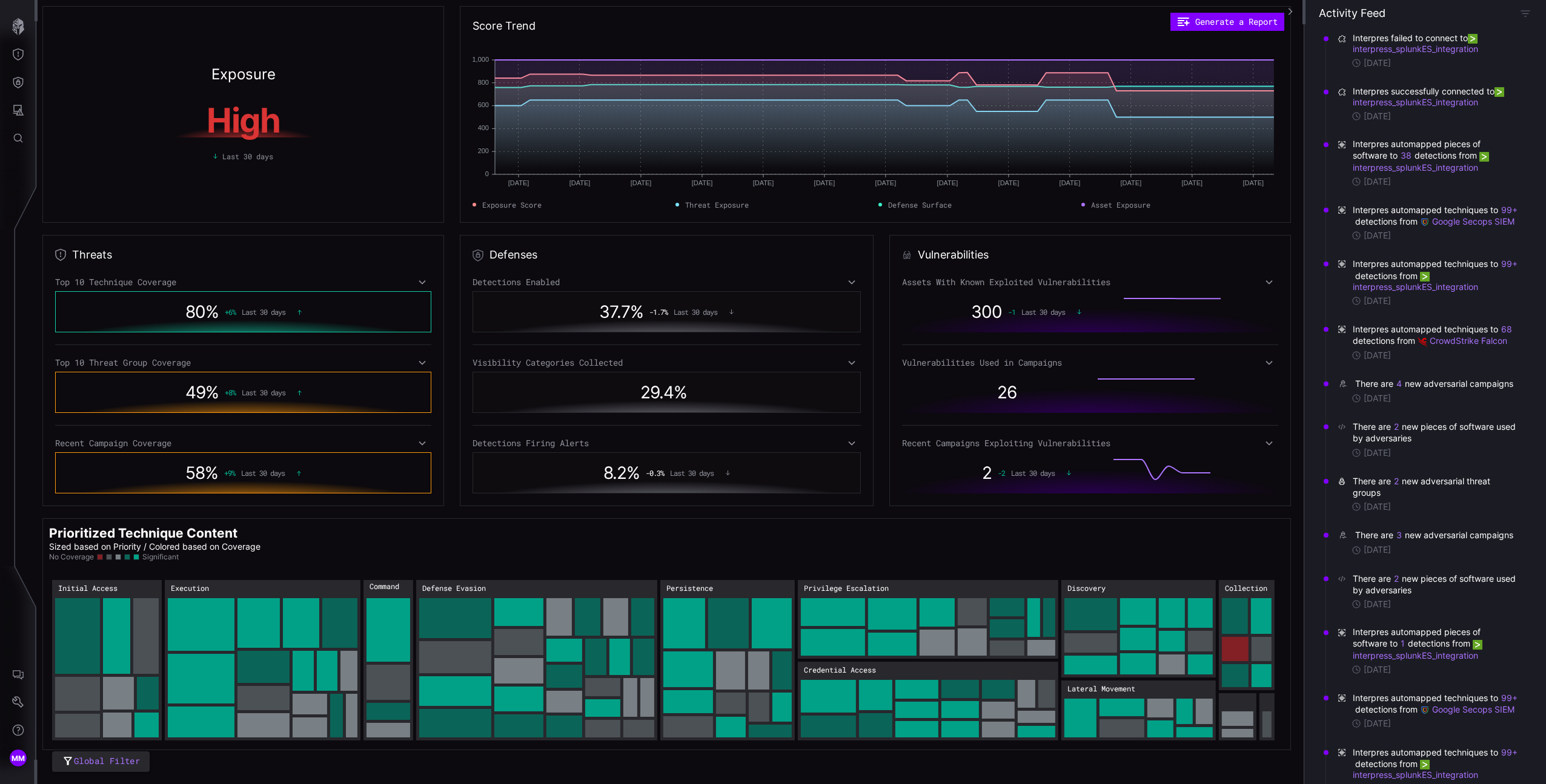
click at [644, 378] on div "29.4 %" at bounding box center [666, 392] width 389 height 41
click at [632, 370] on div "Detections Enabled 37.7 % -1.7 % Last 30 days Visibility Categories Collected 2…" at bounding box center [666, 384] width 389 height 217
click at [625, 366] on div "Visibility Categories Collected" at bounding box center [666, 362] width 389 height 11
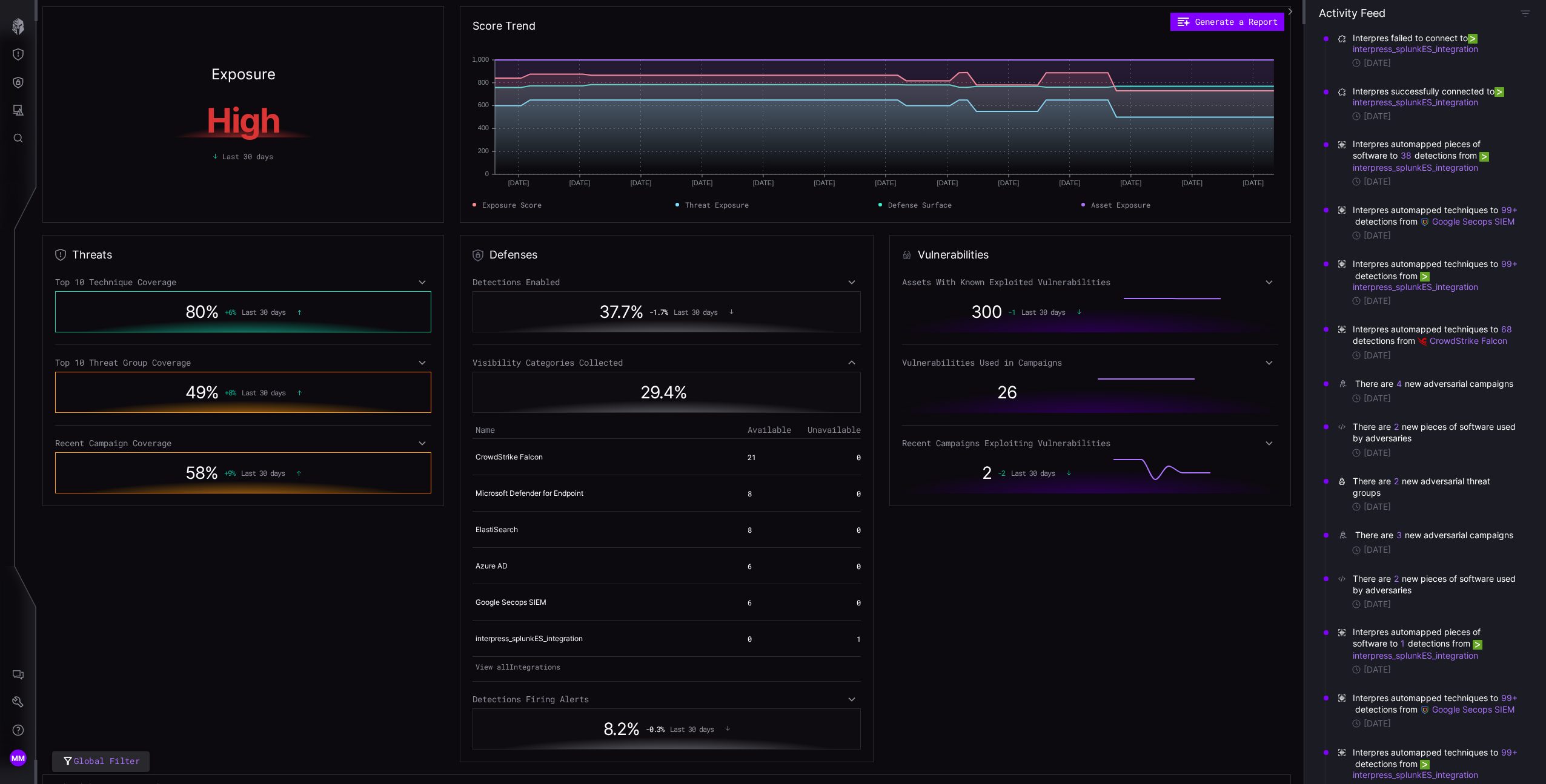
click at [625, 366] on div "Visibility Categories Collected" at bounding box center [666, 362] width 389 height 11
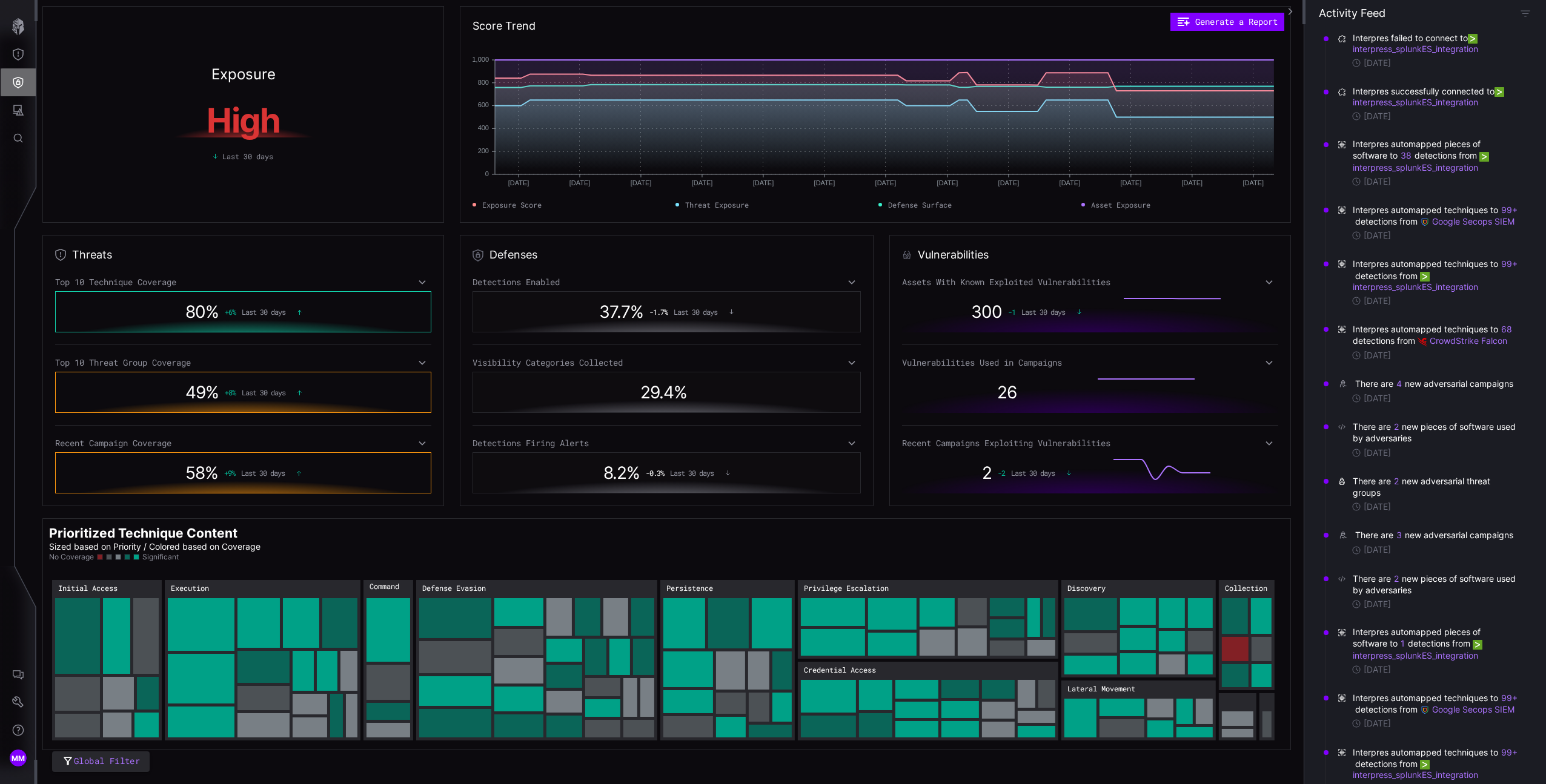
click at [15, 82] on icon "Defense Surface" at bounding box center [18, 83] width 12 height 12
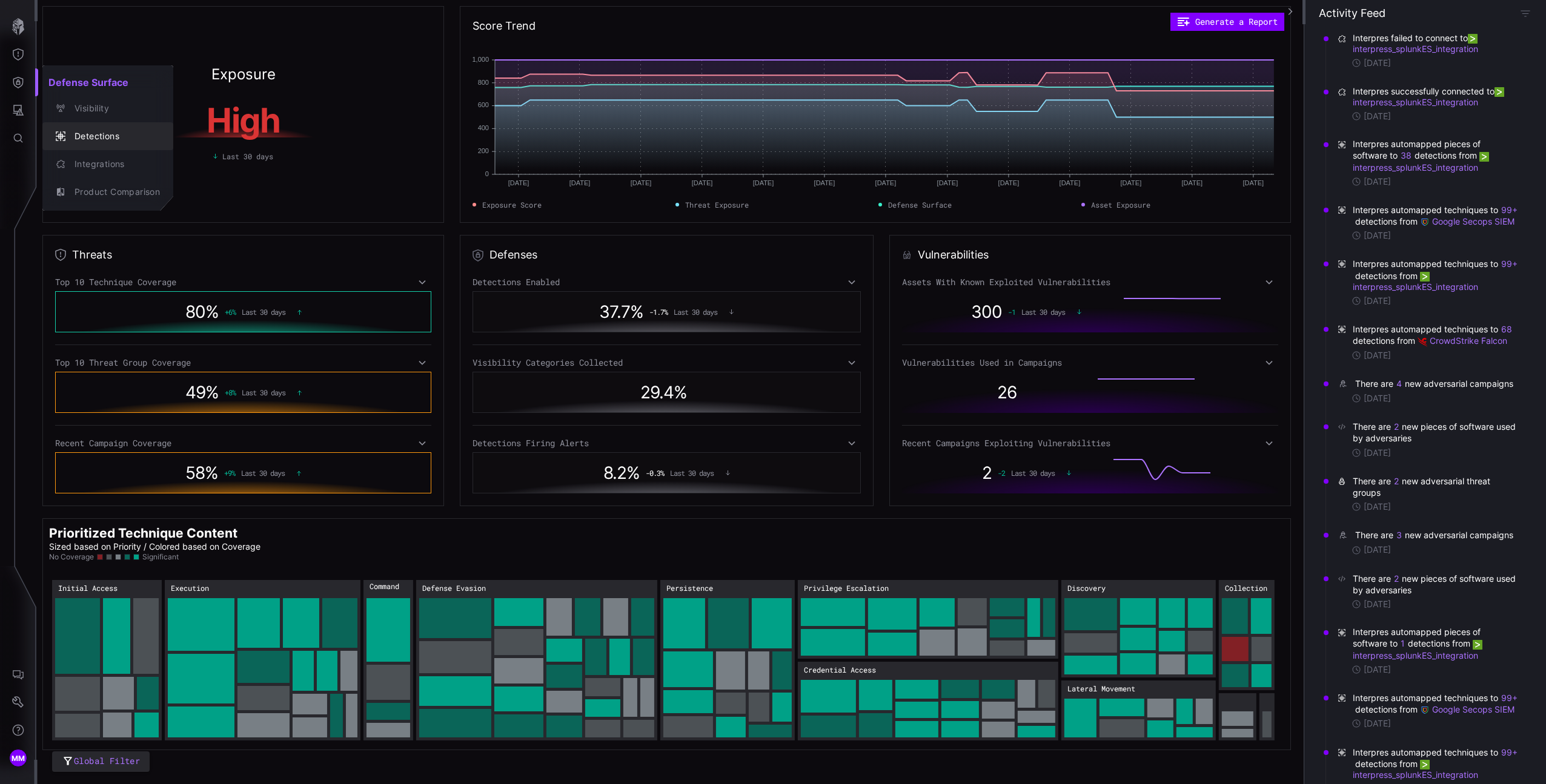
click at [89, 129] on div "Detections" at bounding box center [114, 137] width 91 height 15
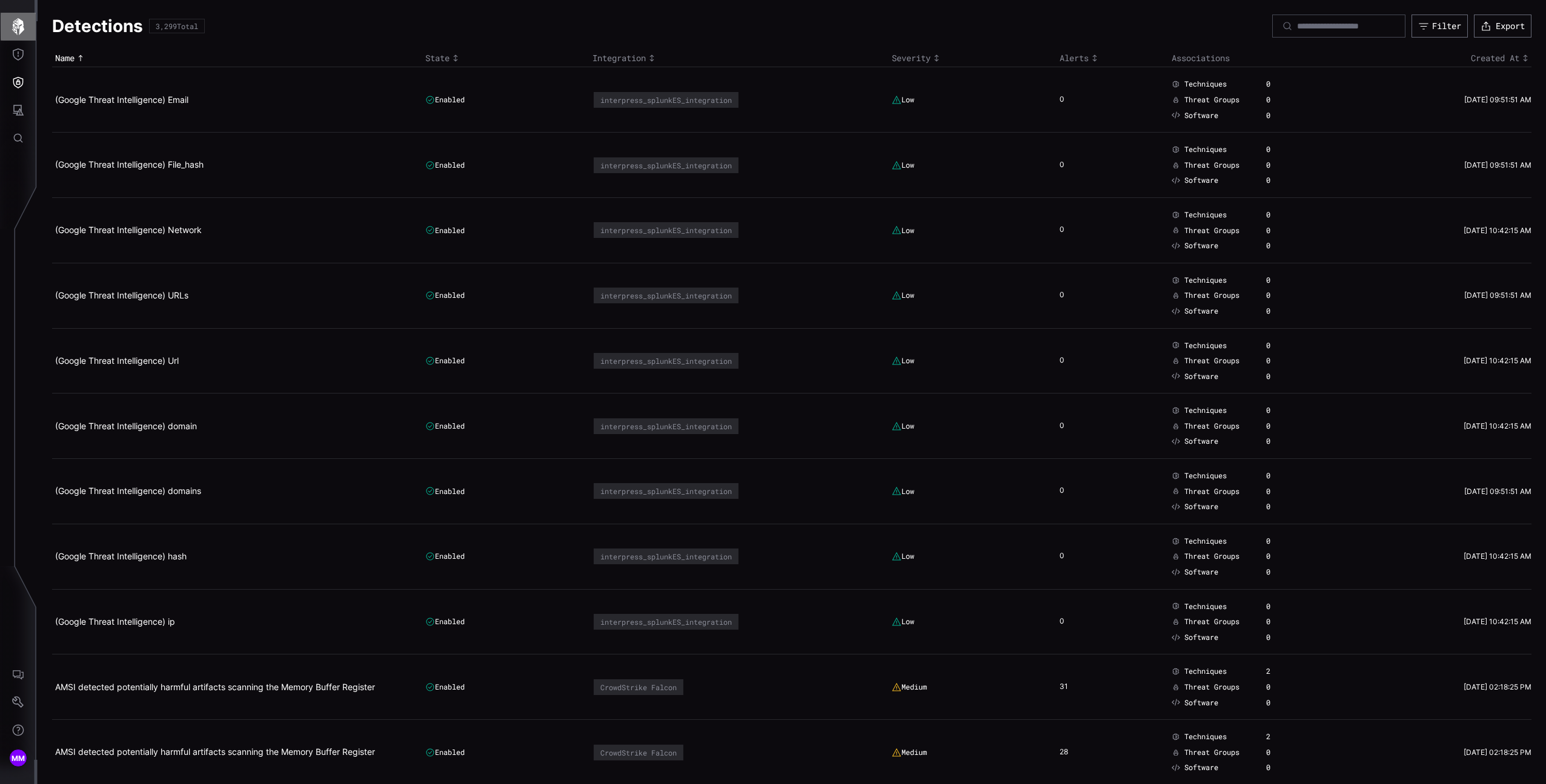
click at [18, 33] on icon "button" at bounding box center [18, 27] width 17 height 17
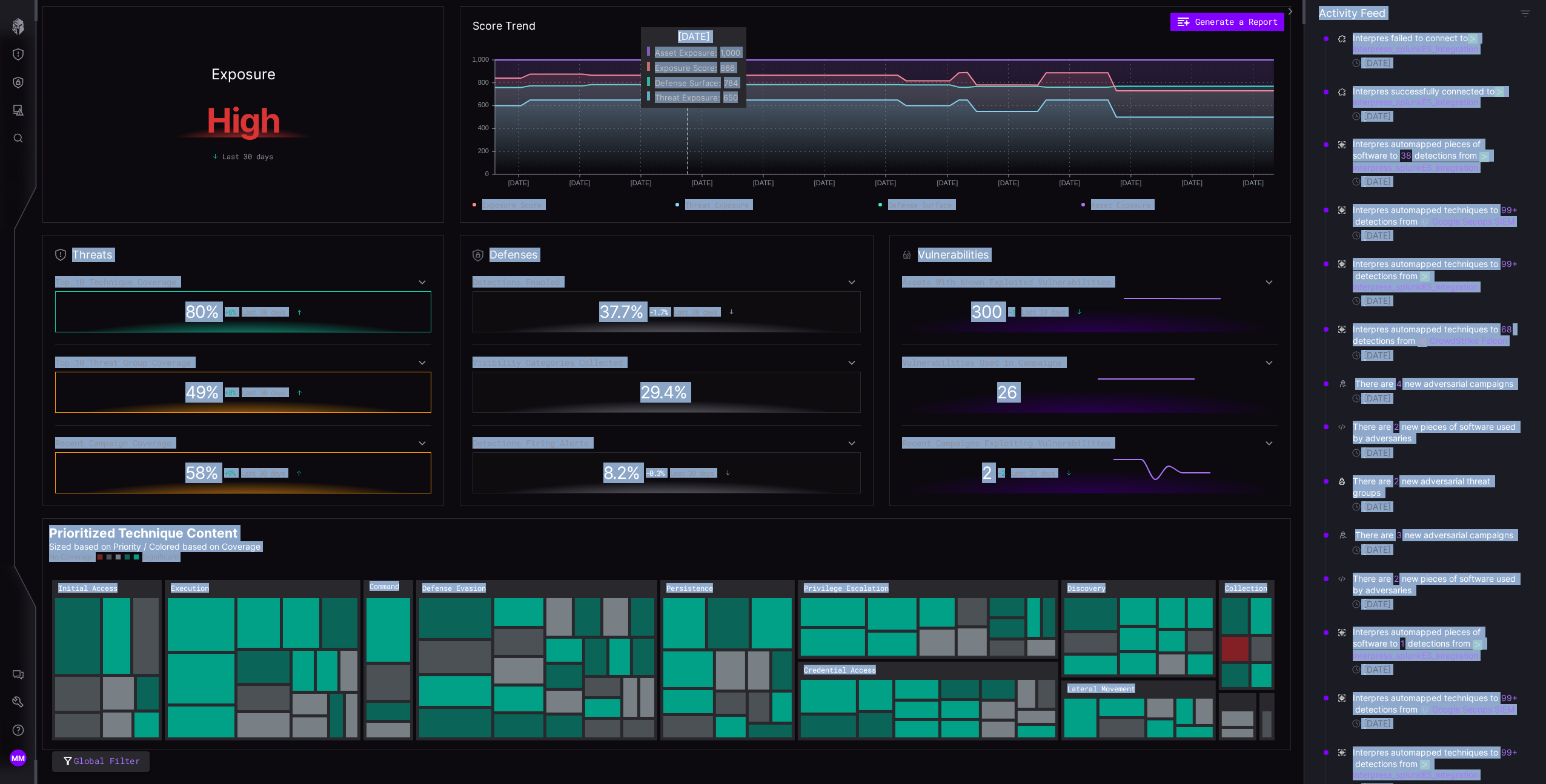
drag, startPoint x: 1263, startPoint y: 117, endPoint x: 638, endPoint y: 98, distance: 625.3
click at [640, 100] on g at bounding box center [884, 109] width 784 height 22
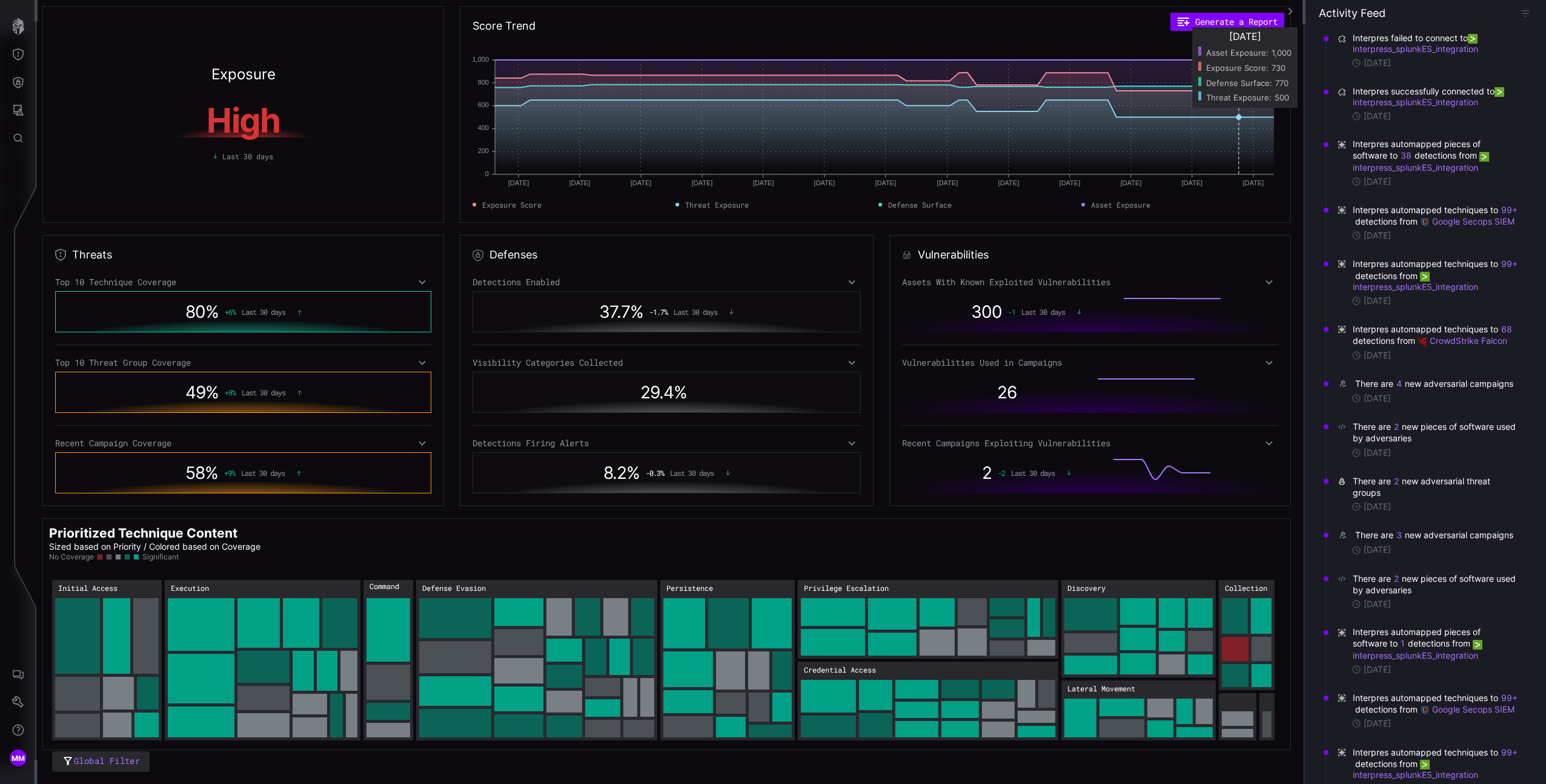
drag, startPoint x: 1263, startPoint y: 115, endPoint x: 1216, endPoint y: 117, distance: 47.0
click at [1224, 117] on g at bounding box center [884, 115] width 784 height 117
click at [1266, 117] on rect at bounding box center [885, 117] width 779 height 115
click at [1264, 117] on circle "Threat Exposure: 500" at bounding box center [1266, 117] width 5 height 5
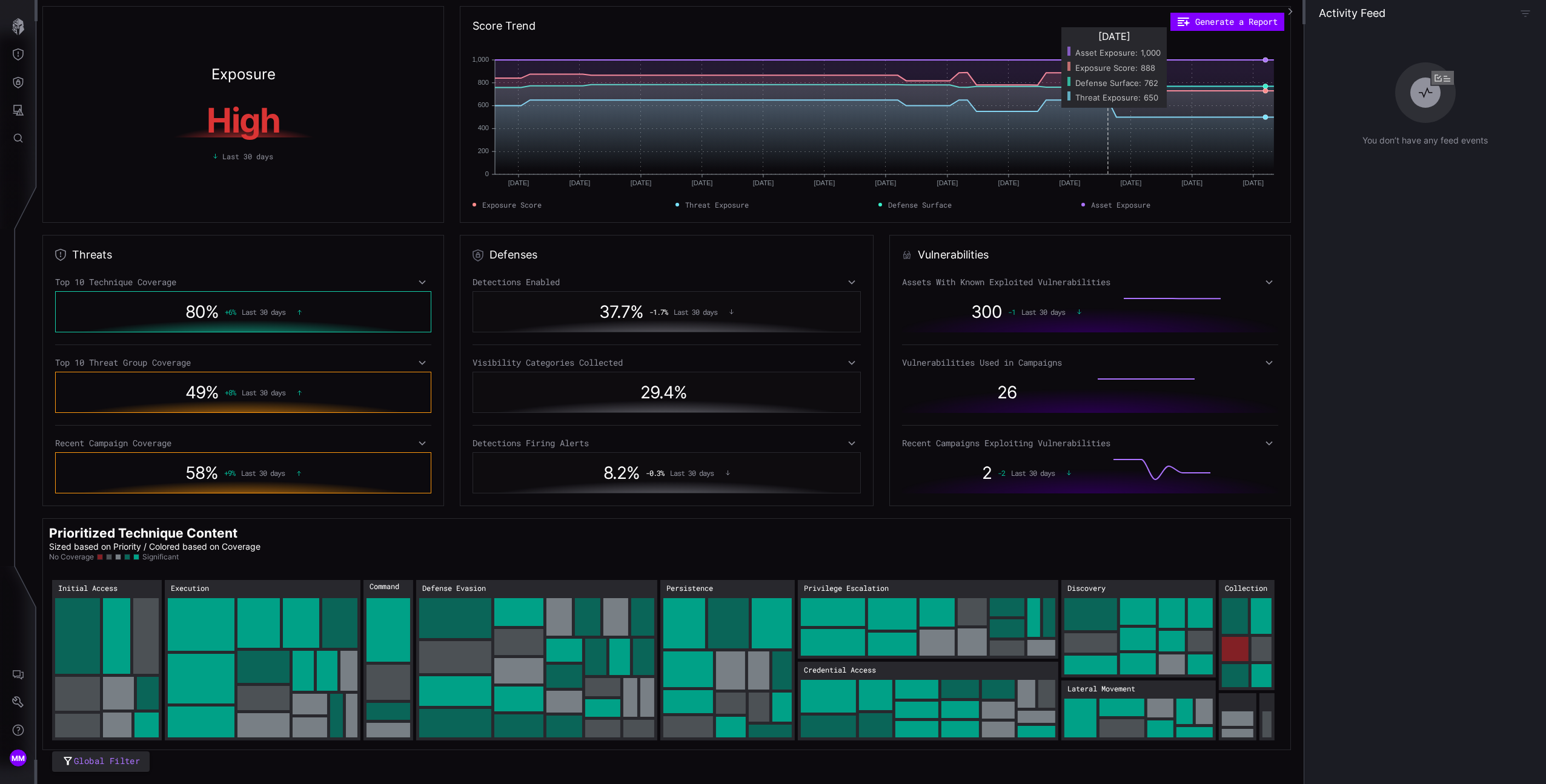
click at [1104, 115] on rect at bounding box center [885, 117] width 779 height 115
click at [1147, 111] on rect at bounding box center [885, 117] width 779 height 115
click at [1153, 117] on rect at bounding box center [885, 117] width 779 height 115
click at [18, 49] on icon "Threat Exposure" at bounding box center [18, 54] width 11 height 12
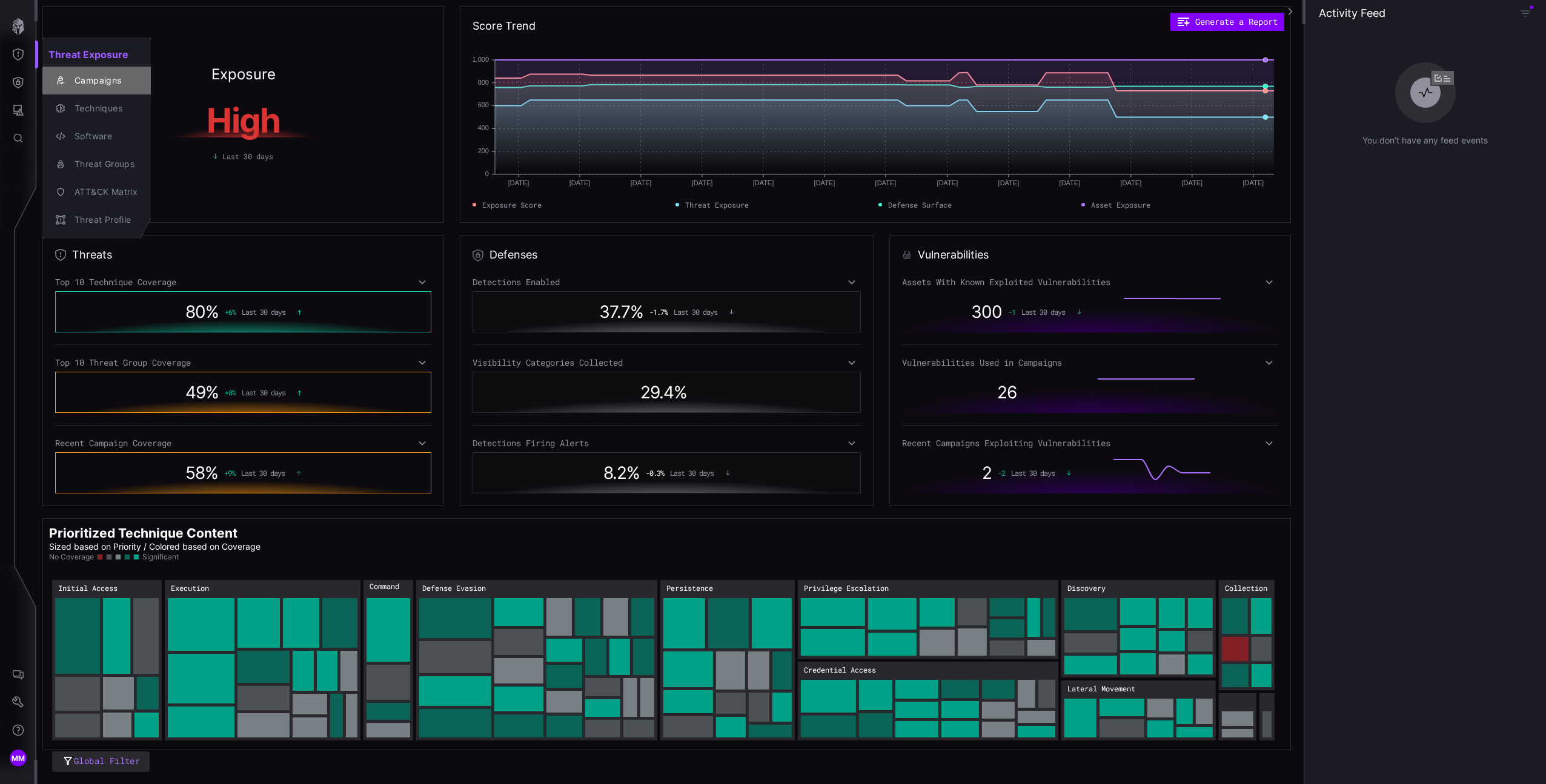
click at [92, 89] on button "Campaigns" at bounding box center [96, 80] width 109 height 28
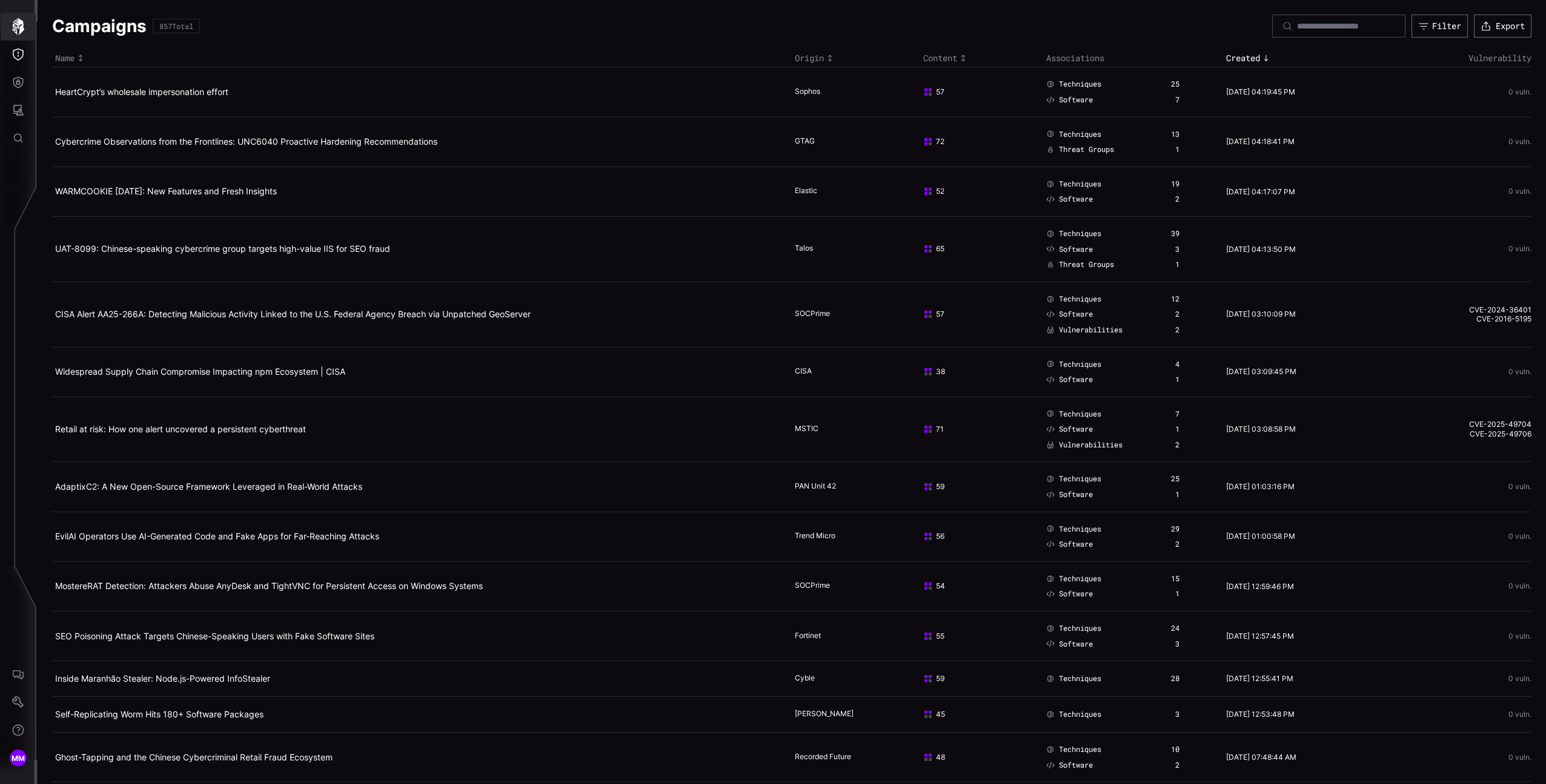
click at [27, 28] on button "button" at bounding box center [19, 26] width 35 height 28
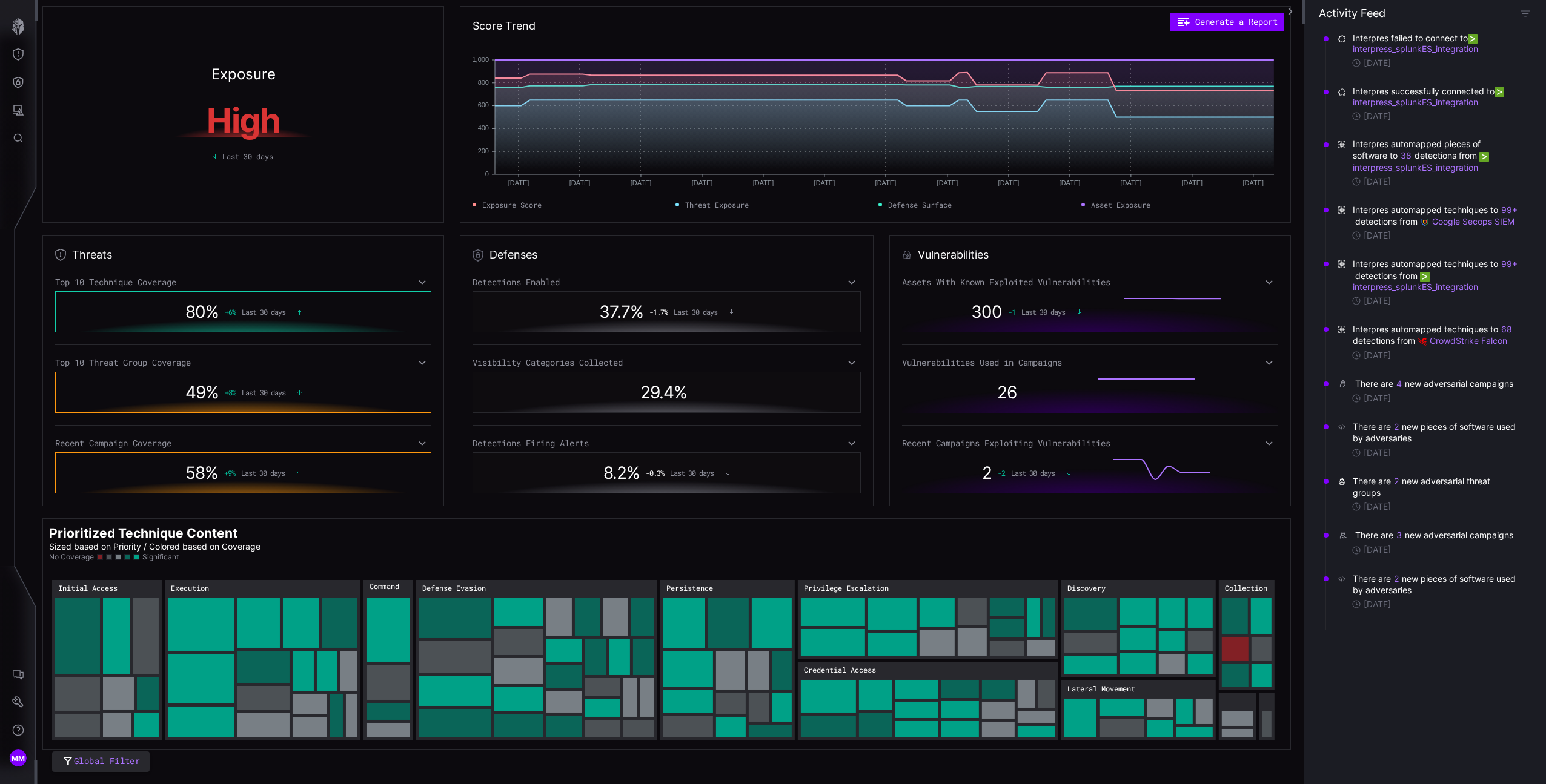
click at [407, 278] on div "Top 10 Technique Coverage" at bounding box center [243, 282] width 376 height 11
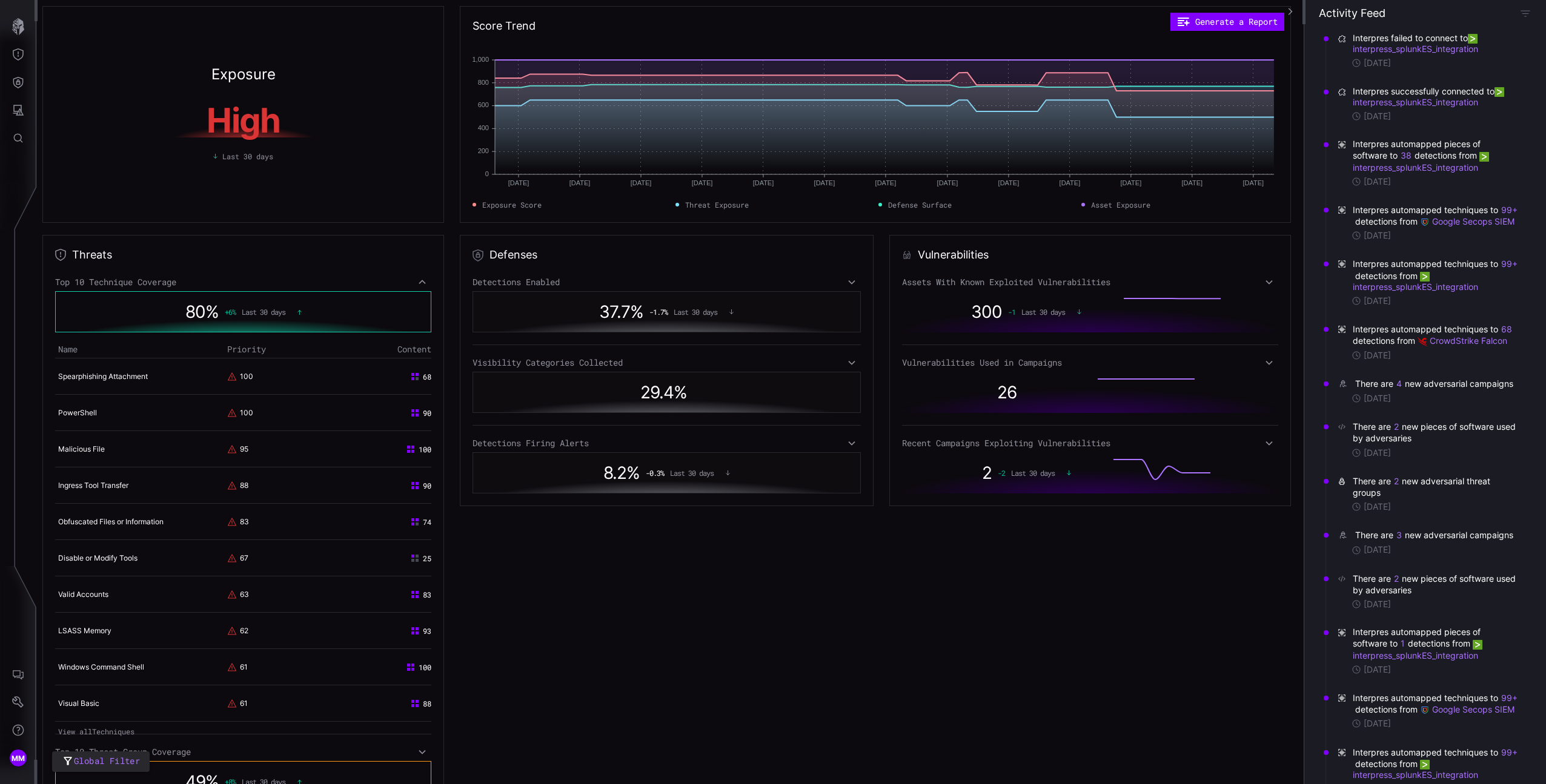
click at [412, 279] on div "Top 10 Technique Coverage" at bounding box center [243, 282] width 376 height 11
